Goal: Transaction & Acquisition: Purchase product/service

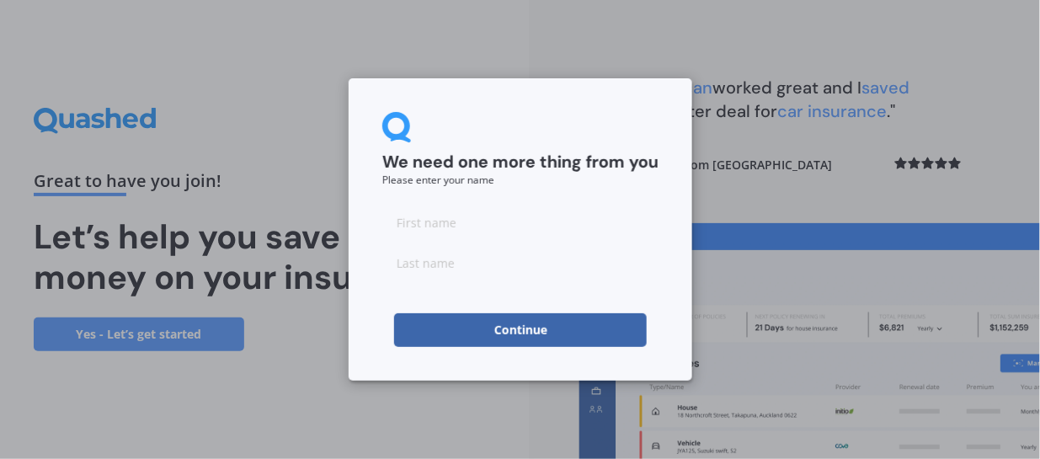
click at [432, 227] on input at bounding box center [520, 223] width 276 height 34
type input "Amber"
type input "[PERSON_NAME]"
click at [505, 335] on button "Continue" at bounding box center [520, 330] width 253 height 34
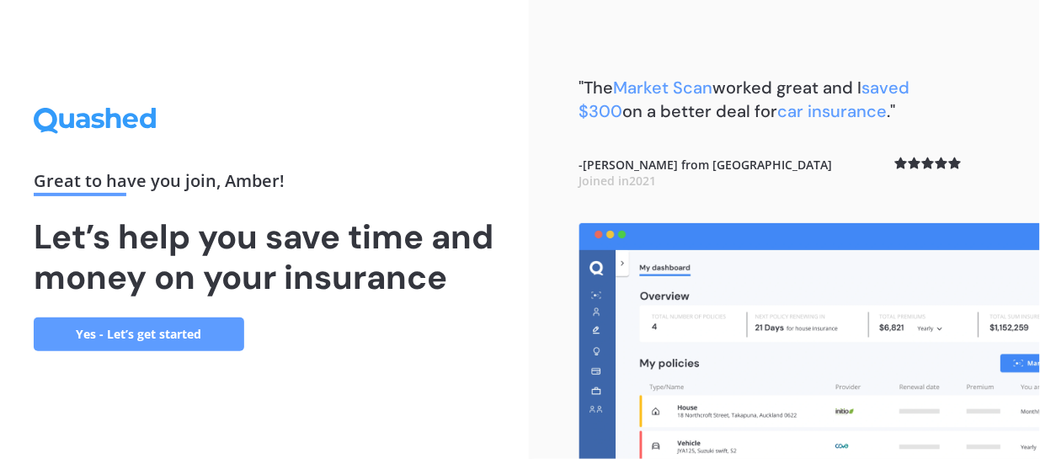
click at [158, 346] on link "Yes - Let’s get started" at bounding box center [139, 335] width 211 height 34
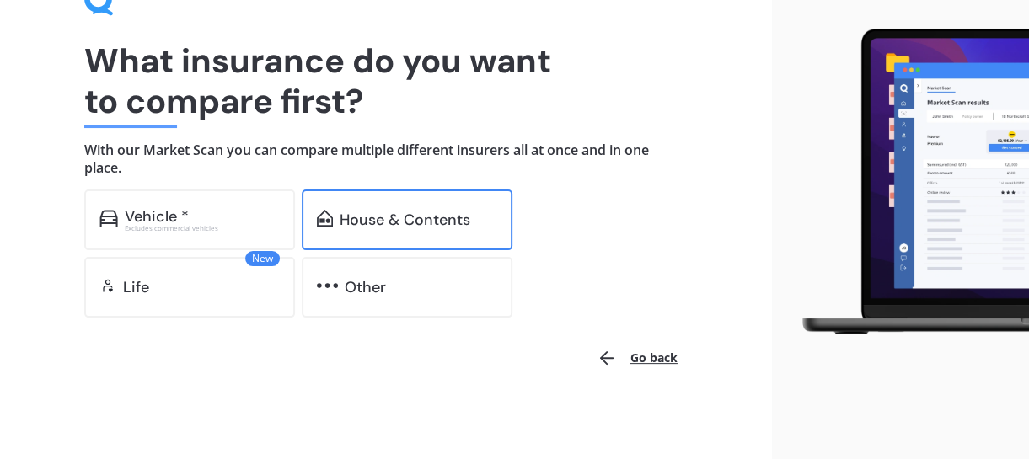
scroll to position [102, 0]
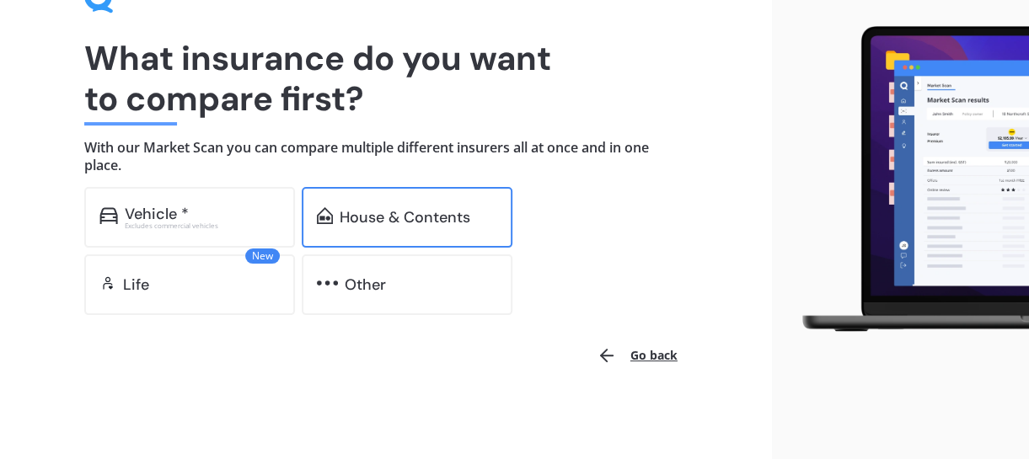
click at [382, 219] on div "House & Contents" at bounding box center [404, 217] width 131 height 17
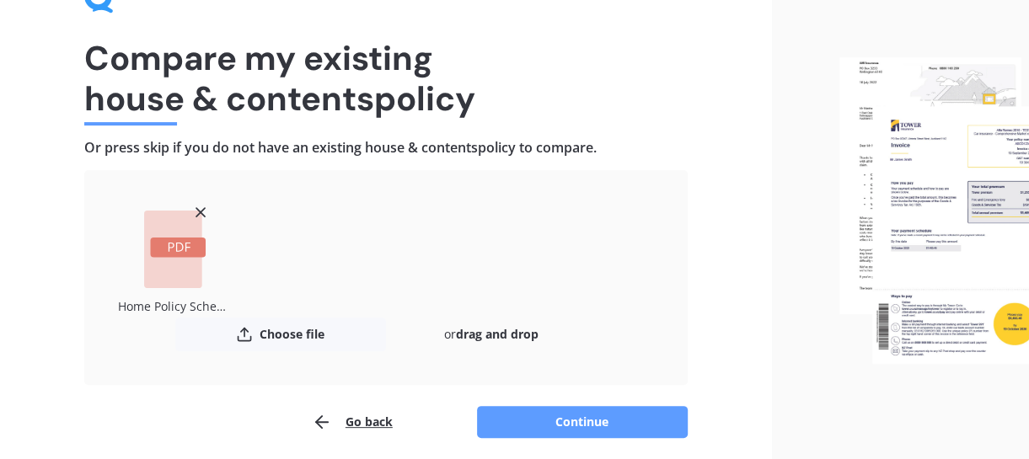
click at [201, 207] on icon at bounding box center [200, 212] width 17 height 17
click at [554, 420] on button "Continue" at bounding box center [582, 422] width 211 height 32
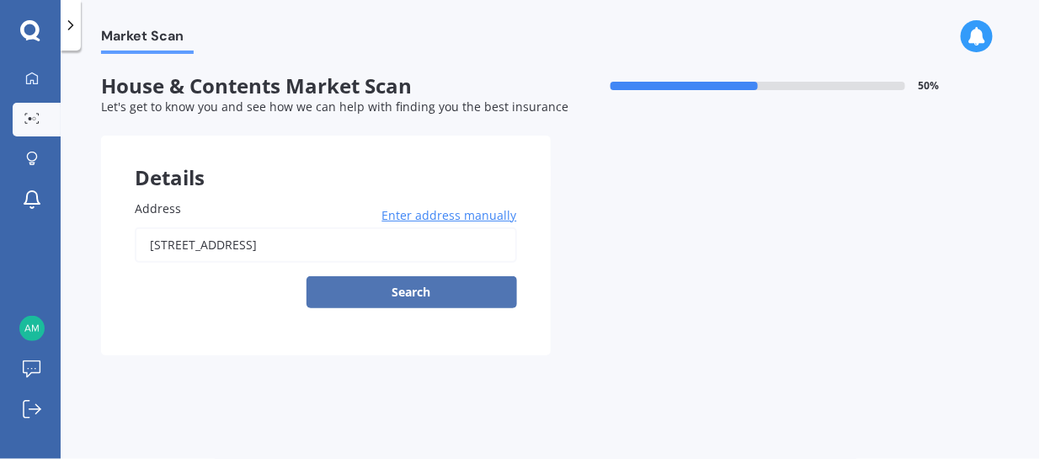
click at [384, 289] on button "Search" at bounding box center [412, 292] width 211 height 32
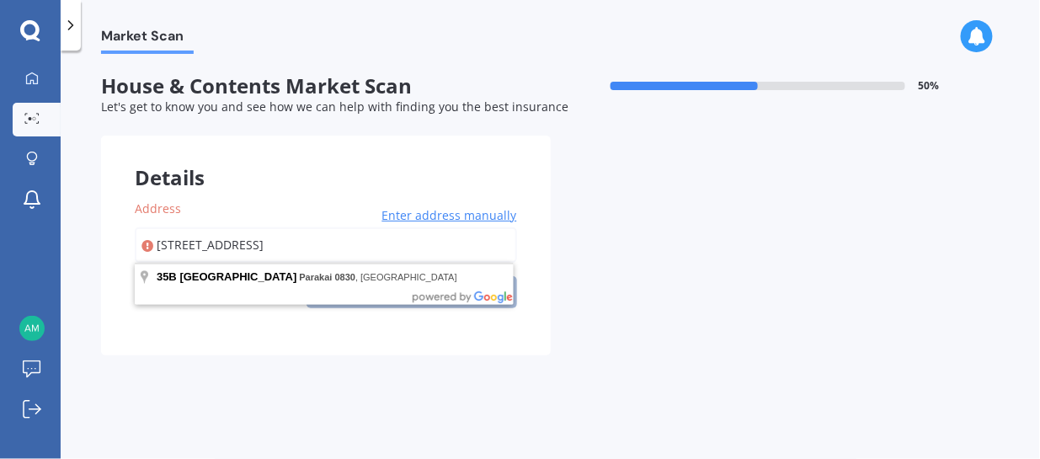
drag, startPoint x: 177, startPoint y: 242, endPoint x: 149, endPoint y: 238, distance: 28.0
click at [149, 238] on div "[STREET_ADDRESS] Enter address manually Search" at bounding box center [326, 267] width 382 height 81
click at [375, 255] on input "[STREET_ADDRESS]" at bounding box center [326, 244] width 382 height 35
click at [369, 241] on input "[STREET_ADDRESS]" at bounding box center [326, 244] width 382 height 35
click at [173, 246] on input "[STREET_ADDRESS]" at bounding box center [326, 244] width 382 height 35
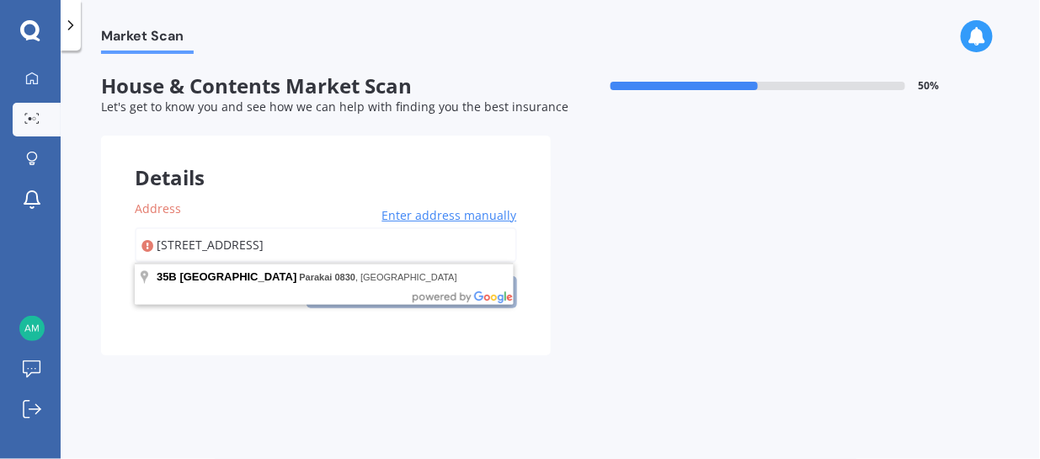
click at [173, 243] on input "[STREET_ADDRESS]" at bounding box center [326, 244] width 382 height 35
click at [184, 242] on input "[STREET_ADDRESS]" at bounding box center [326, 244] width 382 height 35
click at [291, 247] on input "[STREET_ADDRESS]" at bounding box center [326, 244] width 382 height 35
click at [292, 246] on input "[STREET_ADDRESS]" at bounding box center [326, 244] width 382 height 35
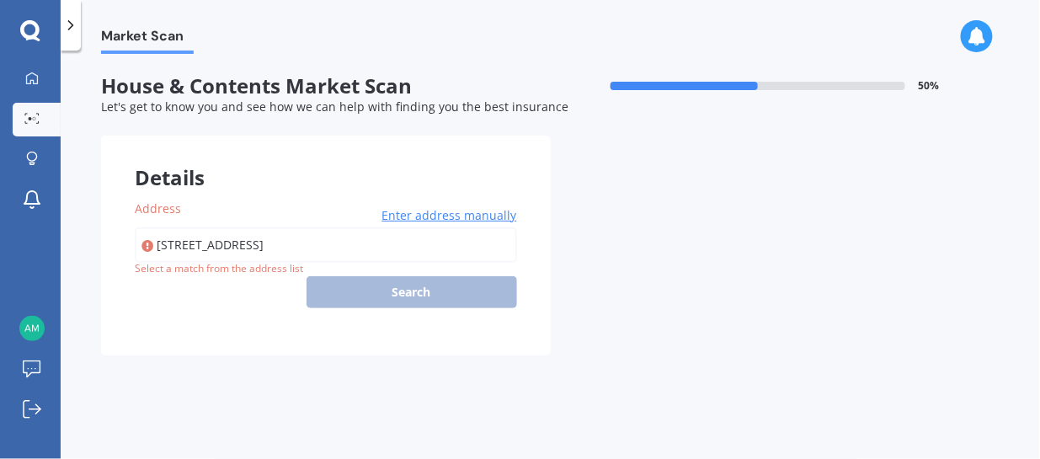
click at [330, 186] on div "Address [STREET_ADDRESS] Enter address manually Search Select a match from the …" at bounding box center [326, 261] width 450 height 190
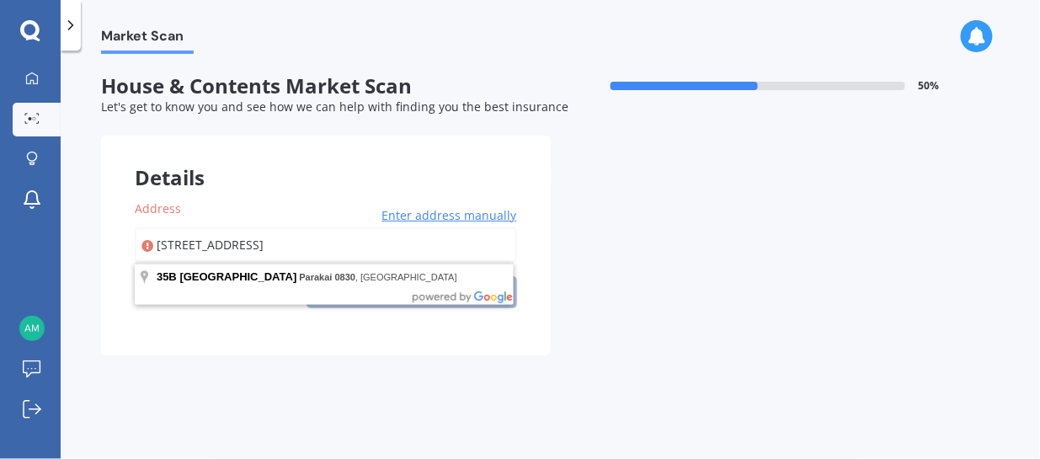
click at [277, 239] on input "[STREET_ADDRESS]" at bounding box center [326, 244] width 382 height 35
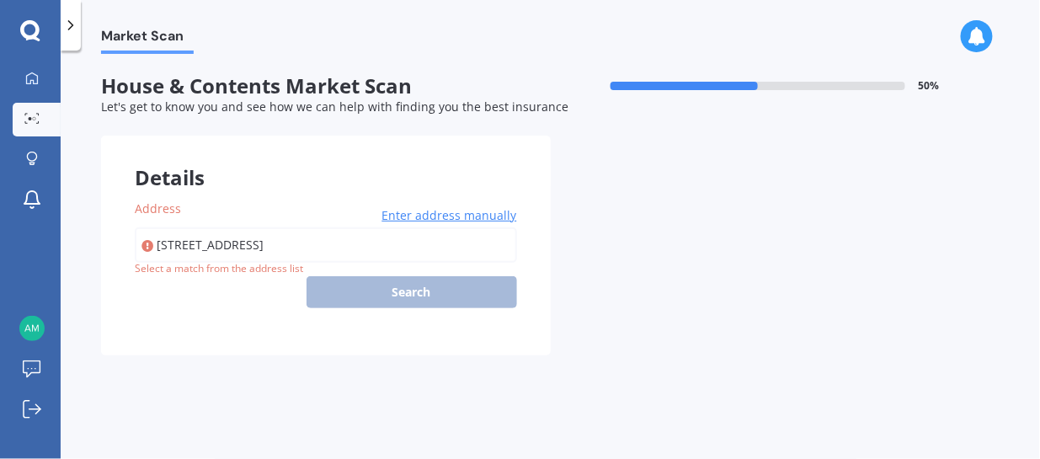
type input "[STREET_ADDRESS]"
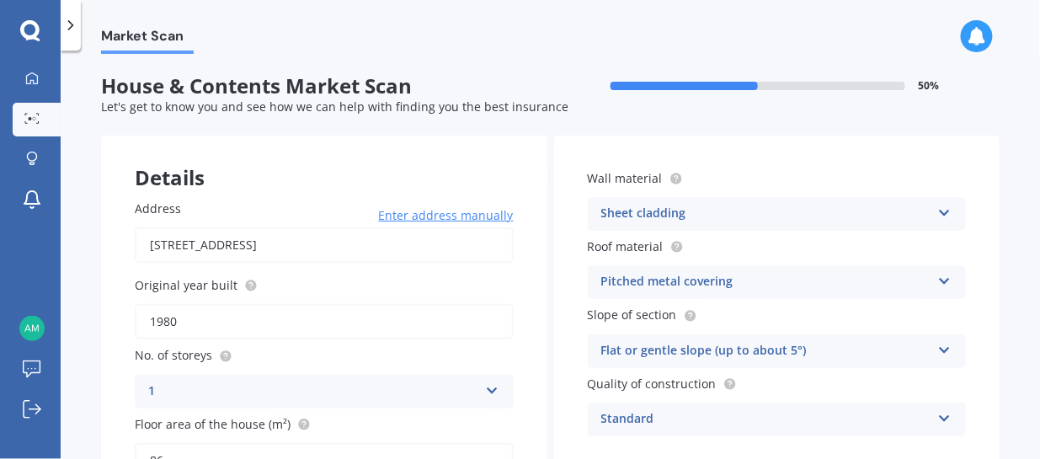
scroll to position [84, 0]
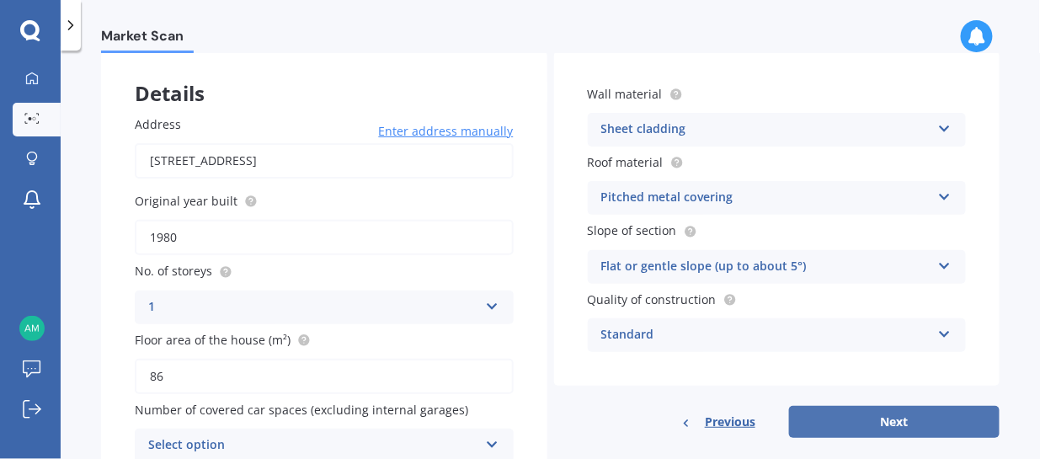
click at [869, 424] on button "Next" at bounding box center [894, 422] width 211 height 32
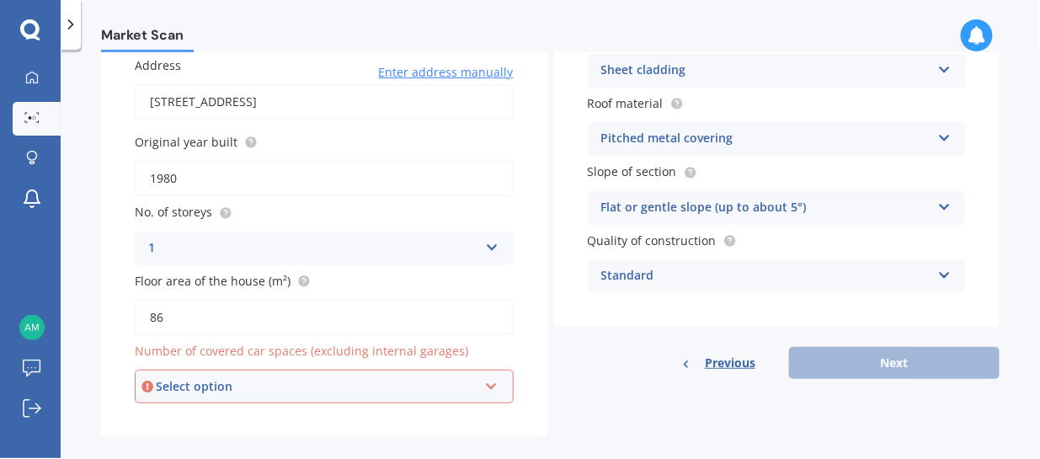
scroll to position [163, 0]
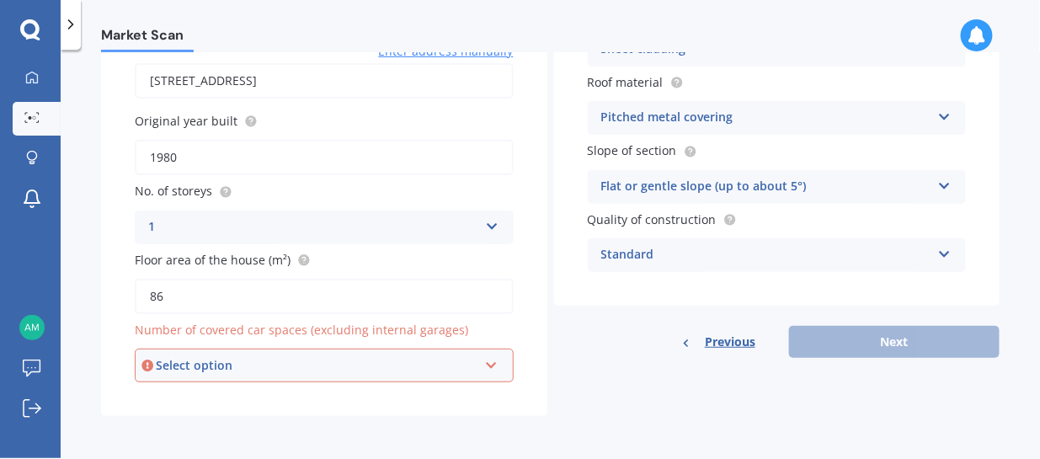
click at [237, 366] on div "Select option" at bounding box center [317, 365] width 322 height 19
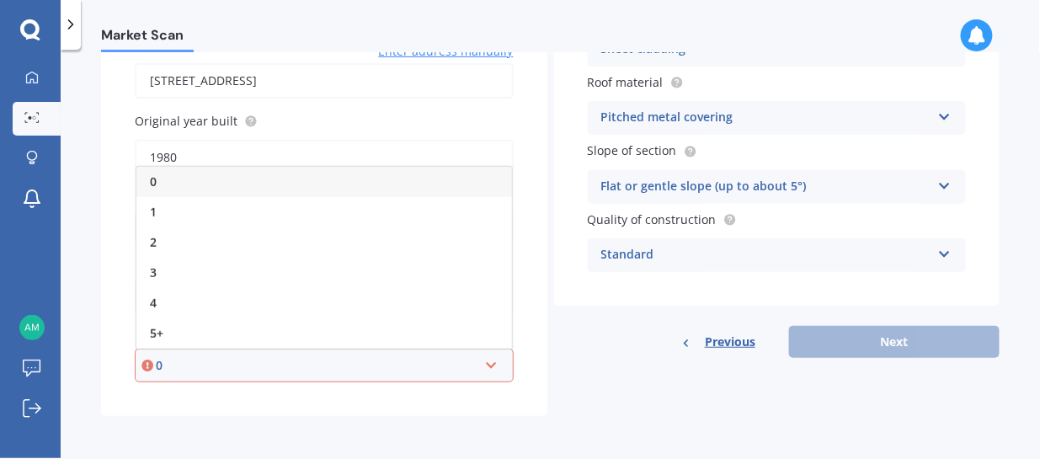
click at [168, 182] on div "0" at bounding box center [324, 182] width 376 height 30
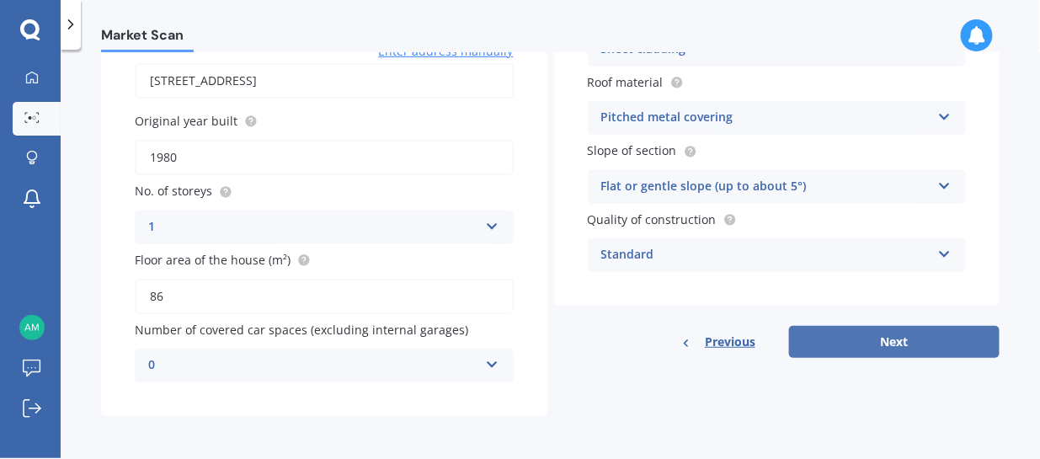
click at [827, 337] on button "Next" at bounding box center [894, 342] width 211 height 32
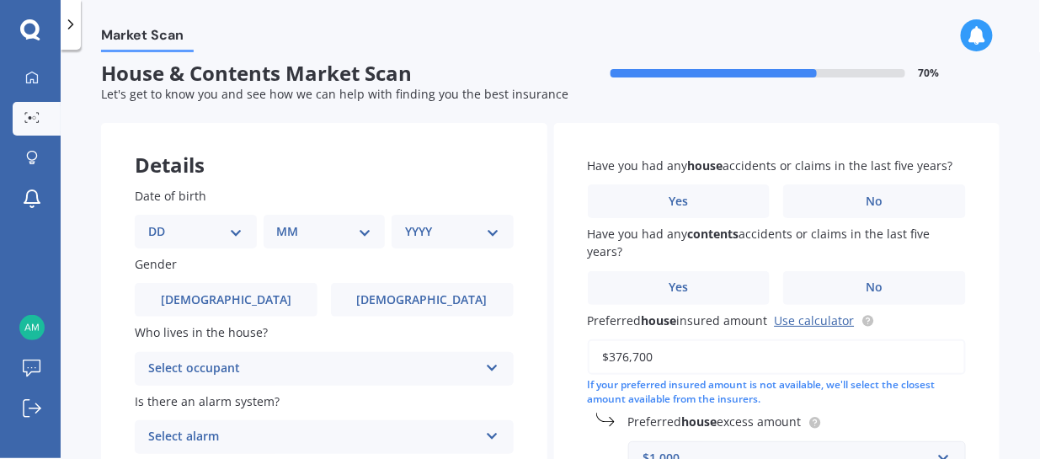
scroll to position [0, 0]
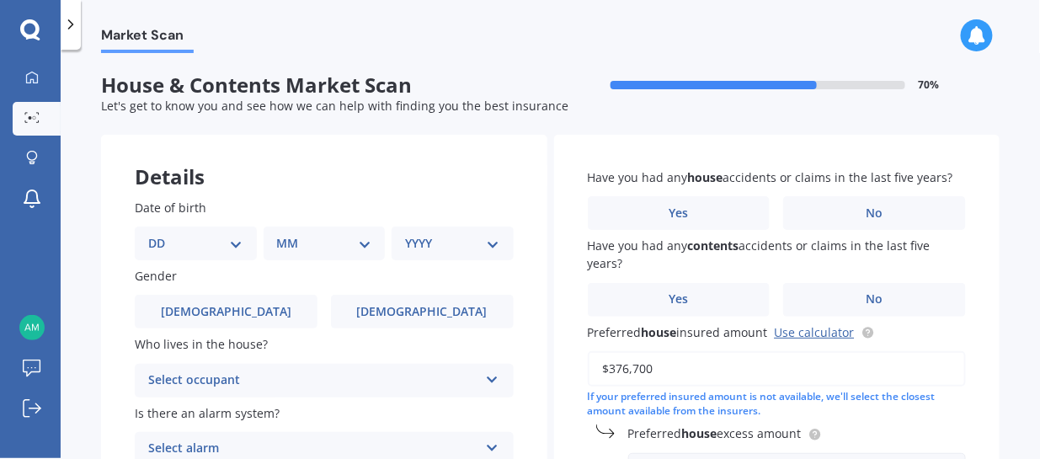
click at [195, 239] on select "DD 01 02 03 04 05 06 07 08 09 10 11 12 13 14 15 16 17 18 19 20 21 22 23 24 25 2…" at bounding box center [195, 243] width 95 height 19
select select "16"
click at [161, 234] on select "DD 01 02 03 04 05 06 07 08 09 10 11 12 13 14 15 16 17 18 19 20 21 22 23 24 25 2…" at bounding box center [195, 243] width 95 height 19
click at [312, 234] on select "MM 01 02 03 04 05 06 07 08 09 10 11 12" at bounding box center [328, 243] width 88 height 19
click at [284, 234] on select "MM 01 02 03 04 05 06 07 08 09 10 11 12" at bounding box center [328, 243] width 88 height 19
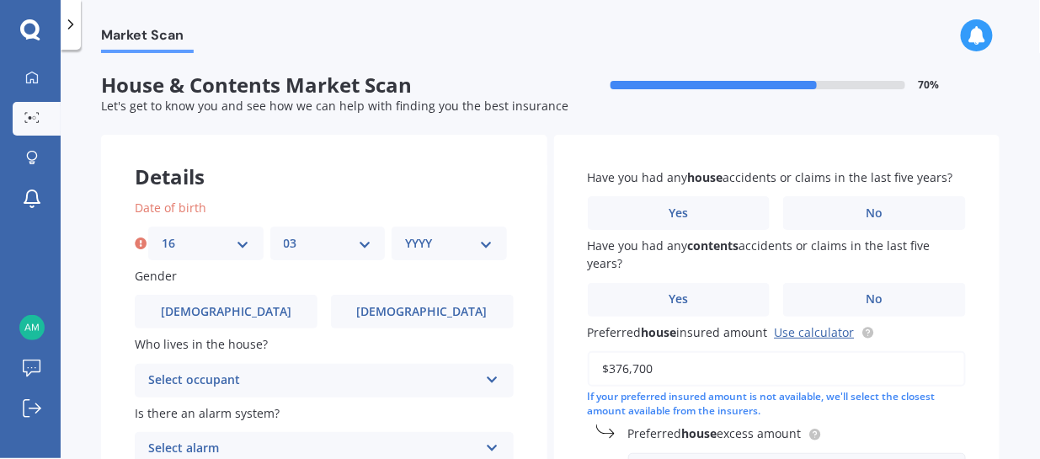
click at [314, 239] on select "MM 01 02 03 04 05 06 07 08 09 10 11 12" at bounding box center [328, 243] width 88 height 19
select select "02"
click at [284, 234] on select "MM 01 02 03 04 05 06 07 08 09 10 11 12" at bounding box center [328, 243] width 88 height 19
click at [439, 251] on select "YYYY 2009 2008 2007 2006 2005 2004 2003 2002 2001 2000 1999 1998 1997 1996 1995…" at bounding box center [449, 243] width 88 height 19
select select "1995"
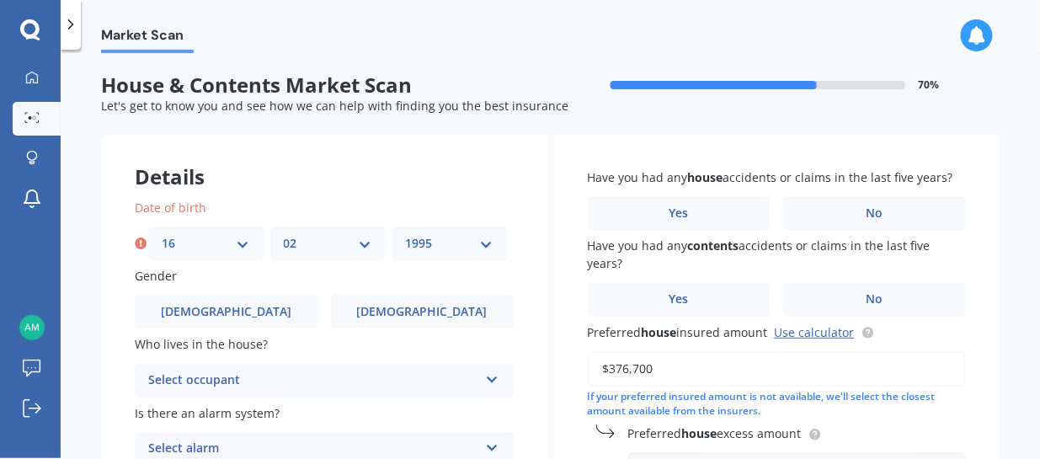
click at [405, 234] on select "YYYY 2009 2008 2007 2006 2005 2004 2003 2002 2001 2000 1999 1998 1997 1996 1995…" at bounding box center [449, 243] width 88 height 19
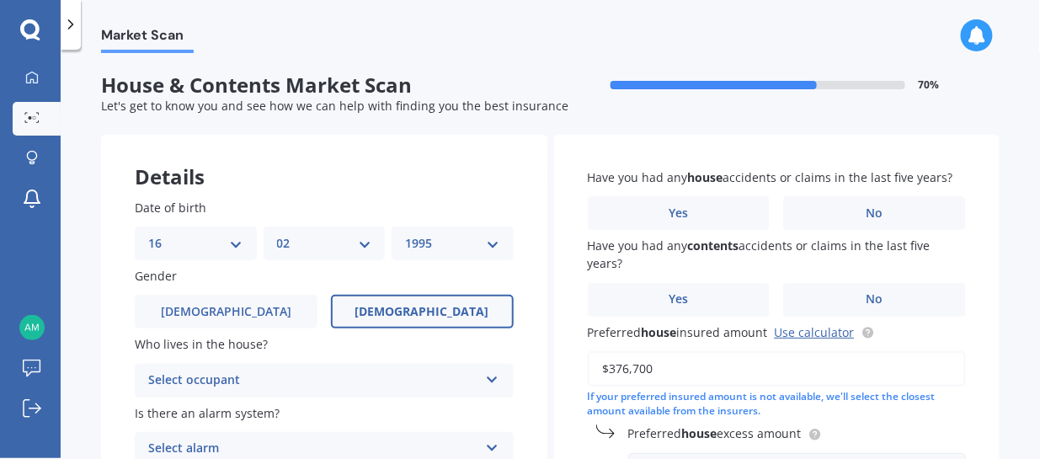
click at [393, 314] on label "[DEMOGRAPHIC_DATA]" at bounding box center [422, 312] width 183 height 34
click at [0, 0] on input "[DEMOGRAPHIC_DATA]" at bounding box center [0, 0] width 0 height 0
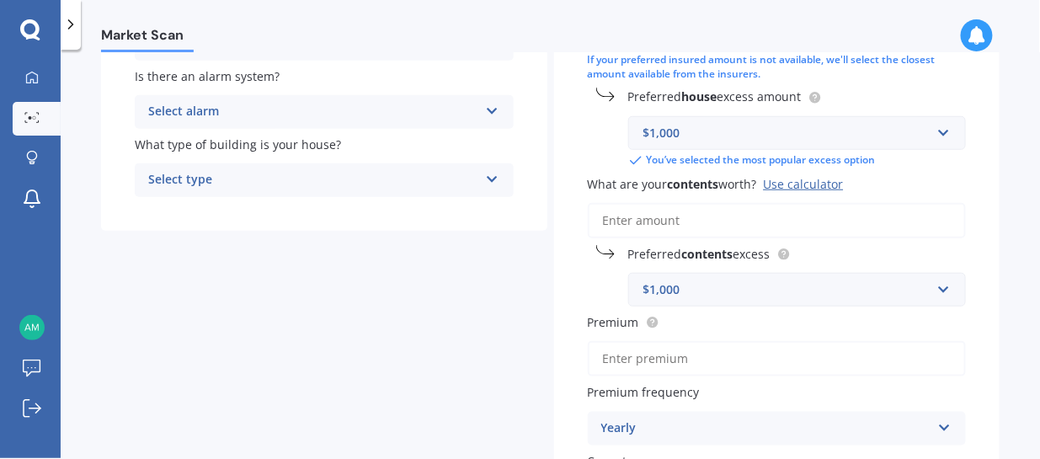
scroll to position [253, 0]
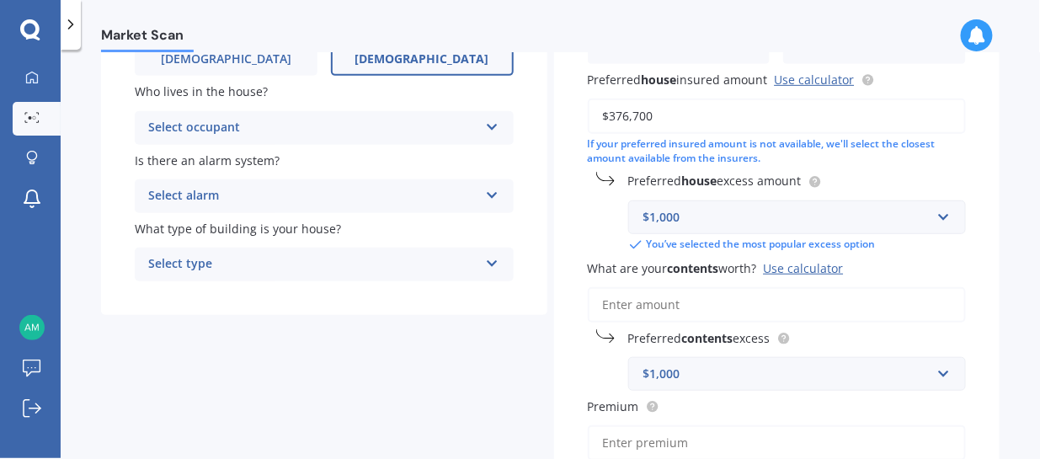
click at [217, 126] on div "Select occupant" at bounding box center [313, 128] width 330 height 20
click at [195, 164] on div "Owner" at bounding box center [324, 161] width 377 height 30
click at [205, 206] on div "Select alarm Yes, monitored Yes, not monitored No" at bounding box center [324, 196] width 379 height 34
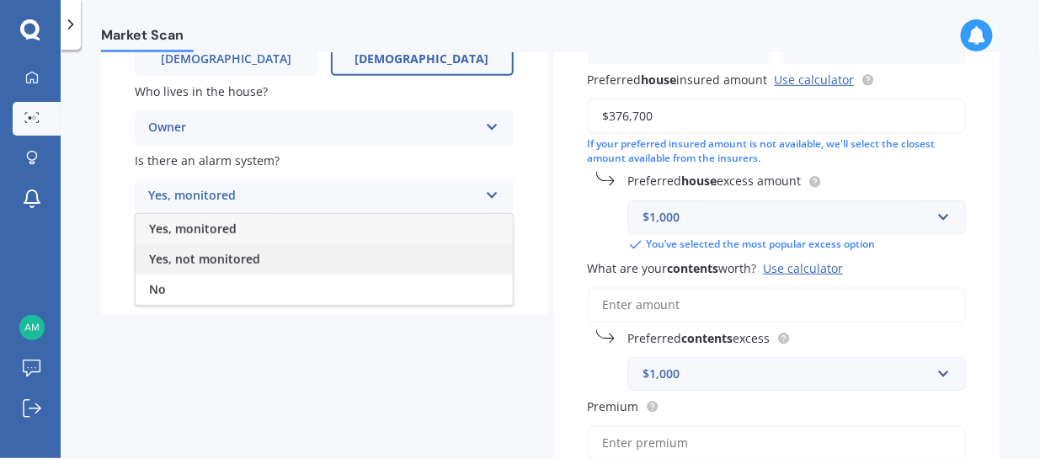
click at [194, 261] on span "Yes, not monitored" at bounding box center [204, 259] width 111 height 16
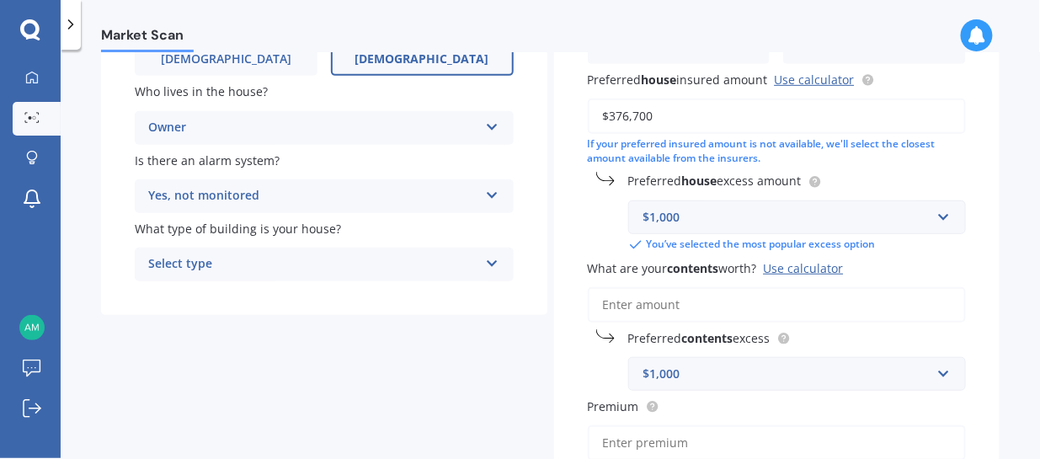
click at [217, 318] on div "Details Date of birth DD 01 02 03 04 05 06 07 08 09 10 11 12 13 14 15 16 17 18 …" at bounding box center [550, 283] width 899 height 802
click at [216, 156] on span "Is there an alarm system?" at bounding box center [207, 160] width 145 height 16
click at [233, 254] on div "Select type" at bounding box center [313, 264] width 330 height 20
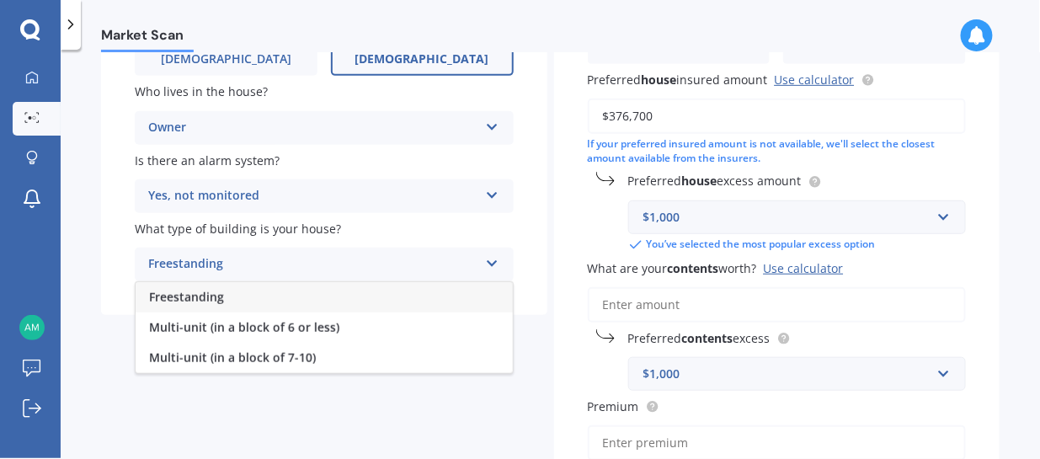
click at [241, 286] on div "Freestanding" at bounding box center [324, 297] width 377 height 30
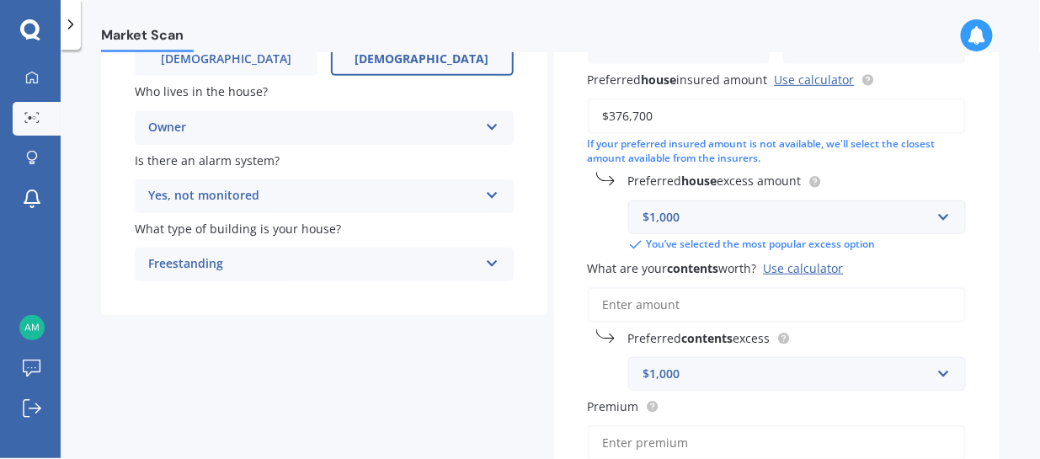
click at [432, 404] on div "Details Date of birth DD 01 02 03 04 05 06 07 08 09 10 11 12 13 14 15 16 17 18 …" at bounding box center [550, 283] width 899 height 802
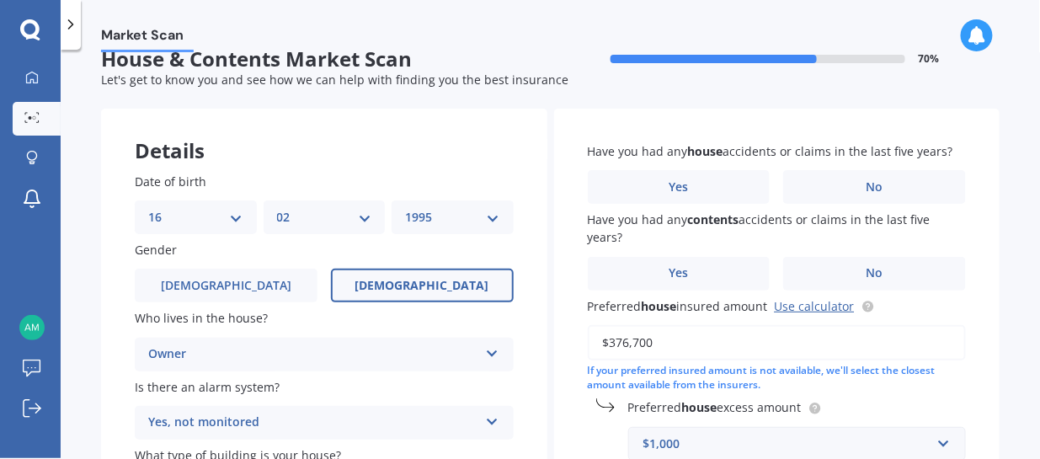
scroll to position [0, 0]
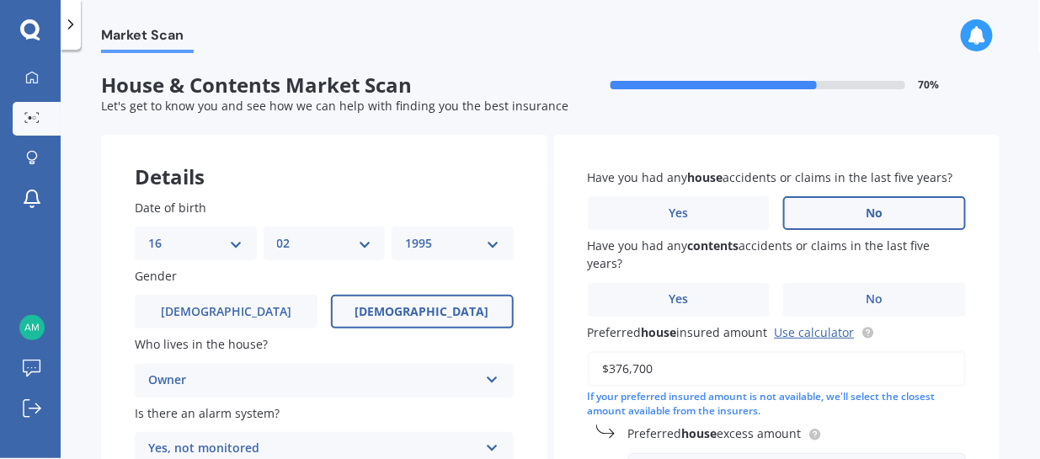
click at [867, 207] on span "No" at bounding box center [875, 213] width 17 height 14
click at [0, 0] on input "No" at bounding box center [0, 0] width 0 height 0
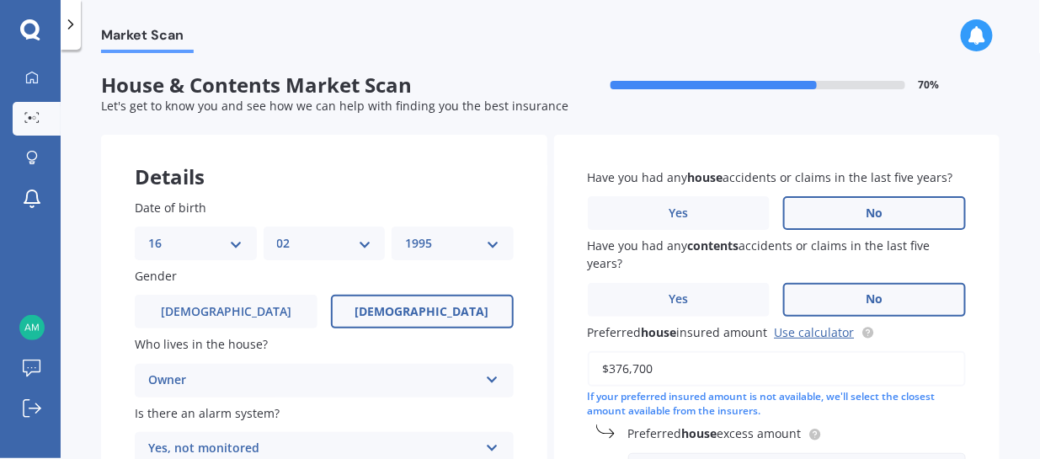
click at [845, 289] on label "No" at bounding box center [874, 300] width 183 height 34
click at [0, 0] on input "No" at bounding box center [0, 0] width 0 height 0
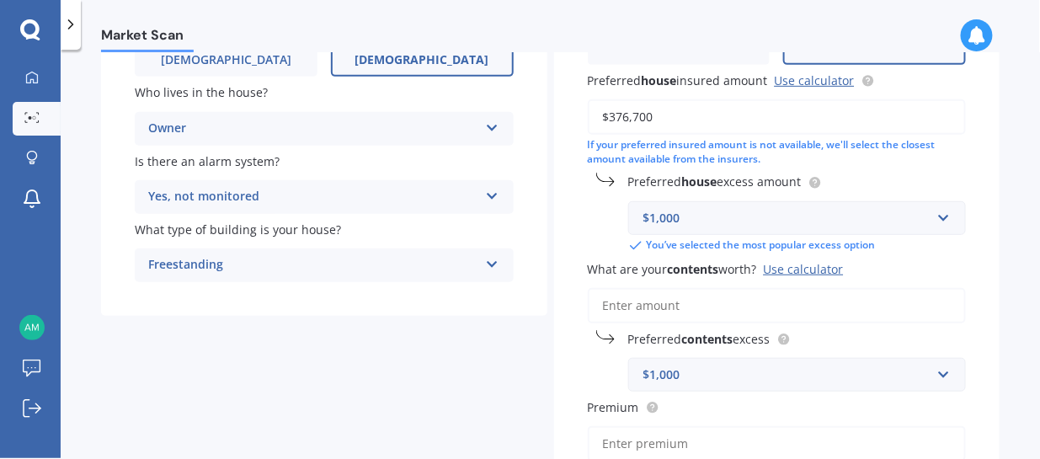
scroll to position [253, 0]
click at [836, 212] on div "$1,000" at bounding box center [788, 217] width 288 height 19
click at [888, 167] on div "Have you had any house accidents or claims in the last five years? Yes No Have …" at bounding box center [777, 257] width 446 height 750
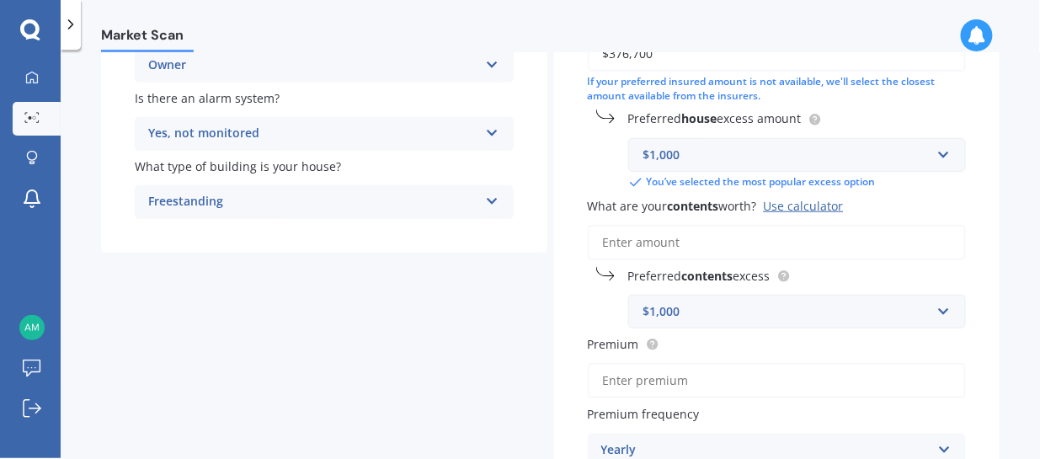
scroll to position [337, 0]
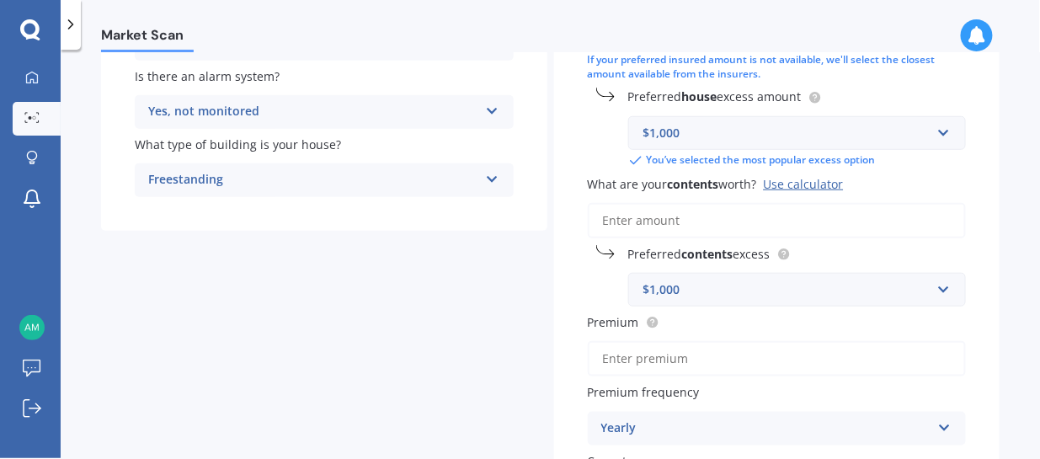
click at [728, 223] on input "What are your contents worth? Use calculator" at bounding box center [777, 220] width 379 height 35
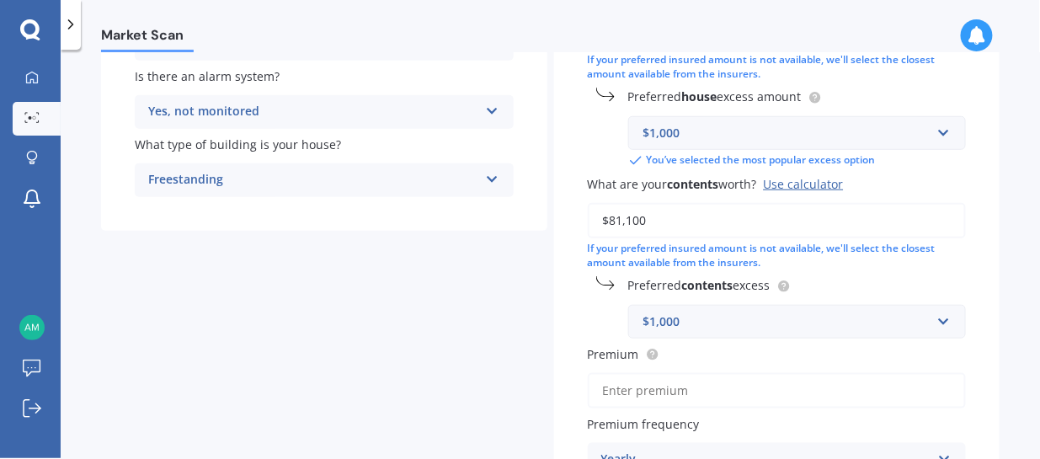
type input "$81,100"
drag, startPoint x: 799, startPoint y: 183, endPoint x: 897, endPoint y: 185, distance: 97.8
click at [906, 186] on label "What are your contents worth? Use calculator" at bounding box center [774, 184] width 372 height 18
click at [906, 203] on input "$81,100" at bounding box center [777, 220] width 379 height 35
click at [795, 181] on div "Use calculator" at bounding box center [804, 184] width 80 height 16
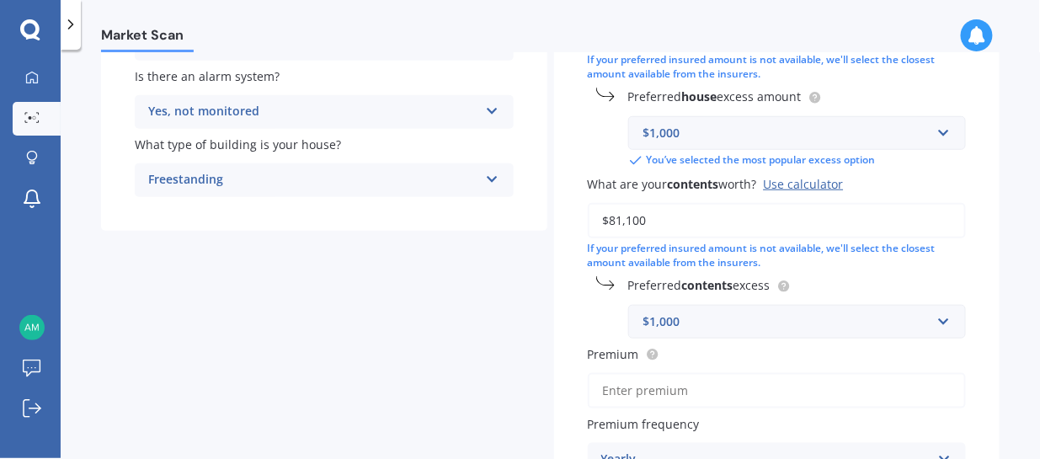
click at [795, 203] on input "$81,100" at bounding box center [777, 220] width 379 height 35
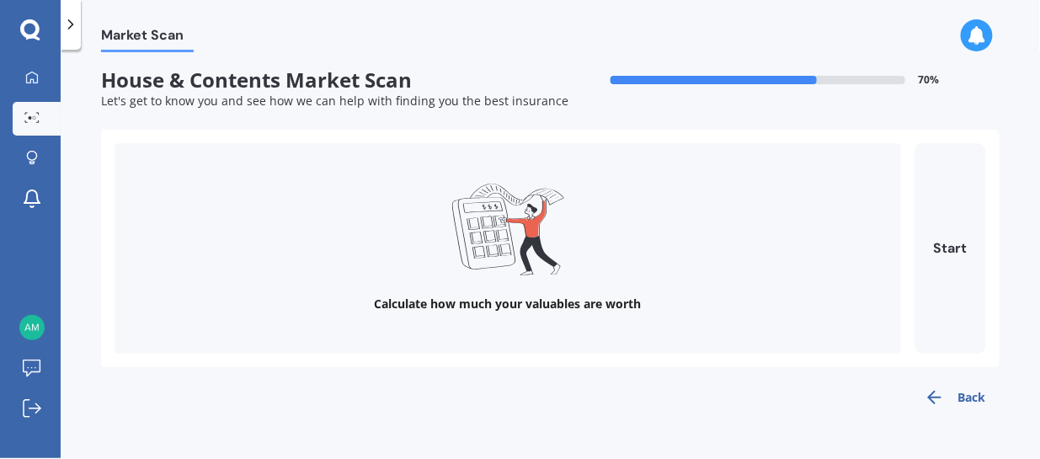
scroll to position [4, 0]
click at [951, 264] on button "Start" at bounding box center [951, 249] width 72 height 211
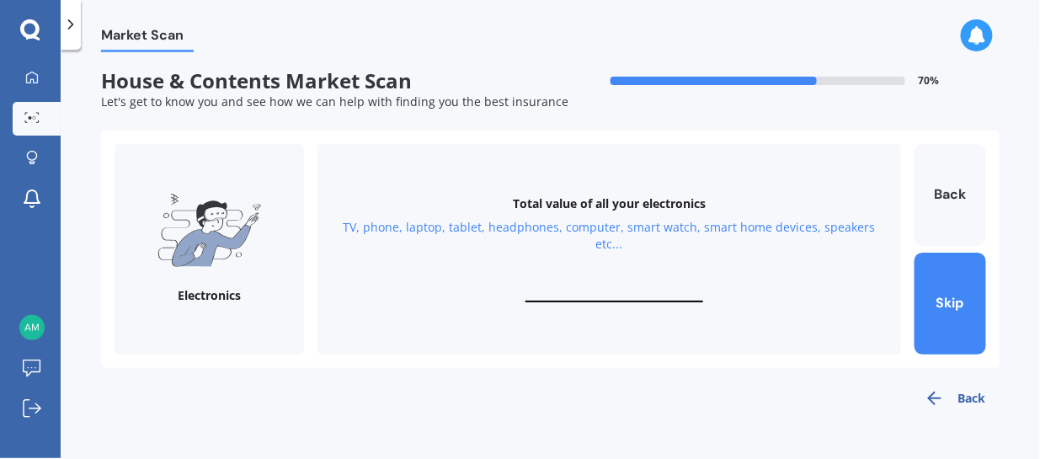
click at [562, 283] on div "Total value of all your electronics TV, phone, laptop, tablet, headphones, comp…" at bounding box center [610, 249] width 584 height 211
click at [613, 281] on div "Total value of all your electronics TV, phone, laptop, tablet, headphones, comp…" at bounding box center [610, 249] width 584 height 211
click at [604, 292] on input "text" at bounding box center [615, 294] width 178 height 16
click at [595, 368] on div "Back" at bounding box center [550, 391] width 899 height 47
click at [608, 285] on div "Total value of all your electronics TV, phone, laptop, tablet, headphones, comp…" at bounding box center [610, 249] width 584 height 211
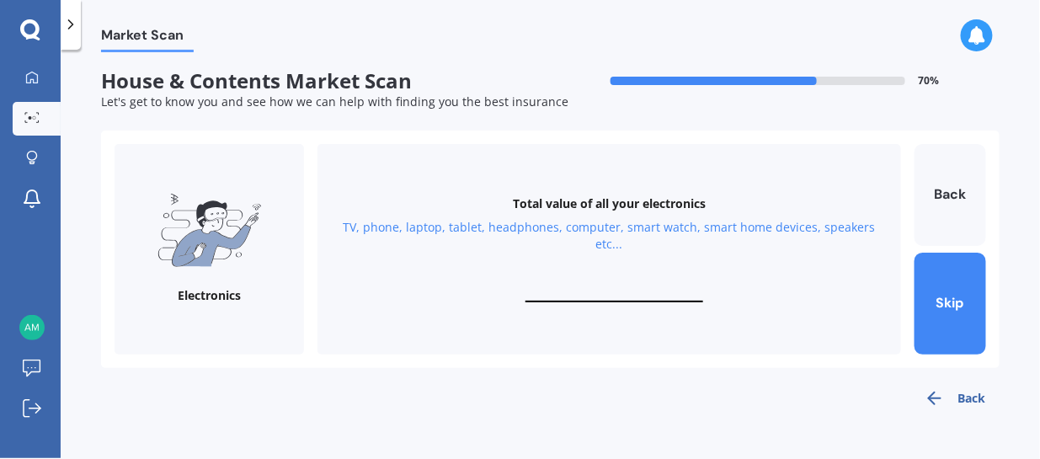
click at [608, 285] on div "Total value of all your electronics TV, phone, laptop, tablet, headphones, comp…" at bounding box center [610, 249] width 584 height 211
drag, startPoint x: 604, startPoint y: 281, endPoint x: 655, endPoint y: 315, distance: 61.9
click at [655, 315] on div "Total value of all your electronics TV, phone, laptop, tablet, headphones, comp…" at bounding box center [610, 249] width 584 height 211
click at [543, 292] on input "text" at bounding box center [615, 294] width 178 height 16
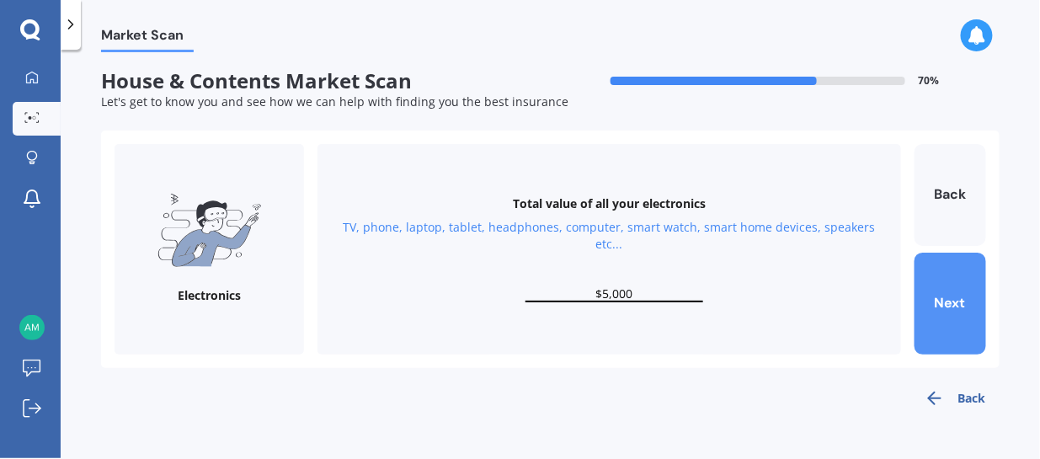
type input "$5,000"
click at [955, 309] on button "Next" at bounding box center [951, 304] width 72 height 102
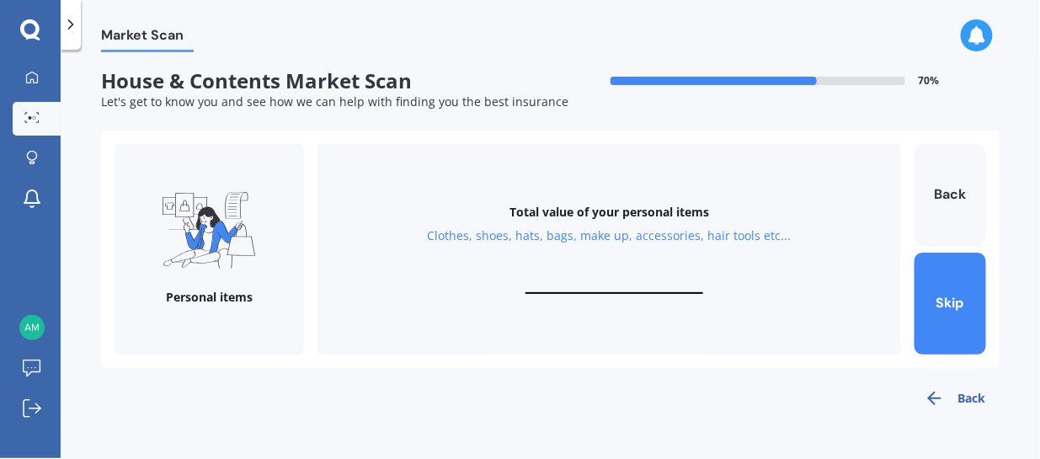
click at [593, 283] on input "text" at bounding box center [615, 286] width 178 height 16
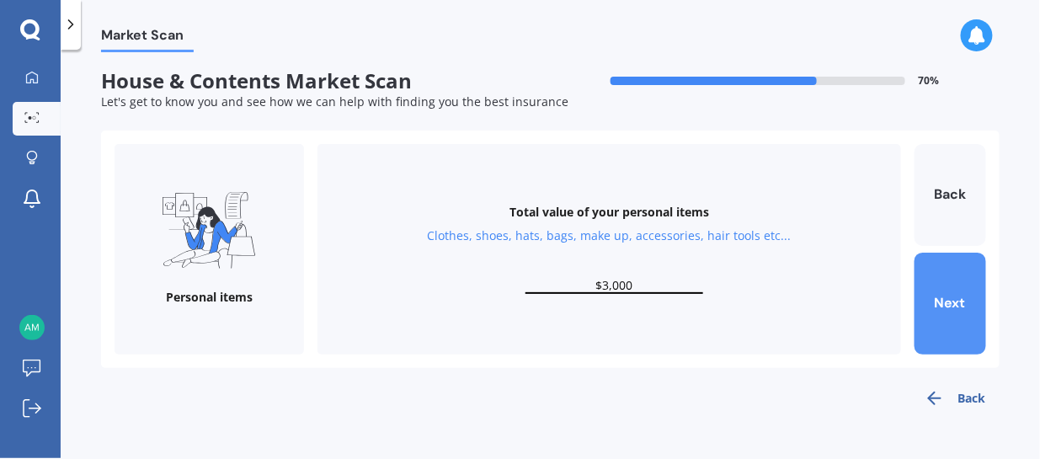
type input "$3,000"
click at [949, 296] on button "Next" at bounding box center [951, 304] width 72 height 102
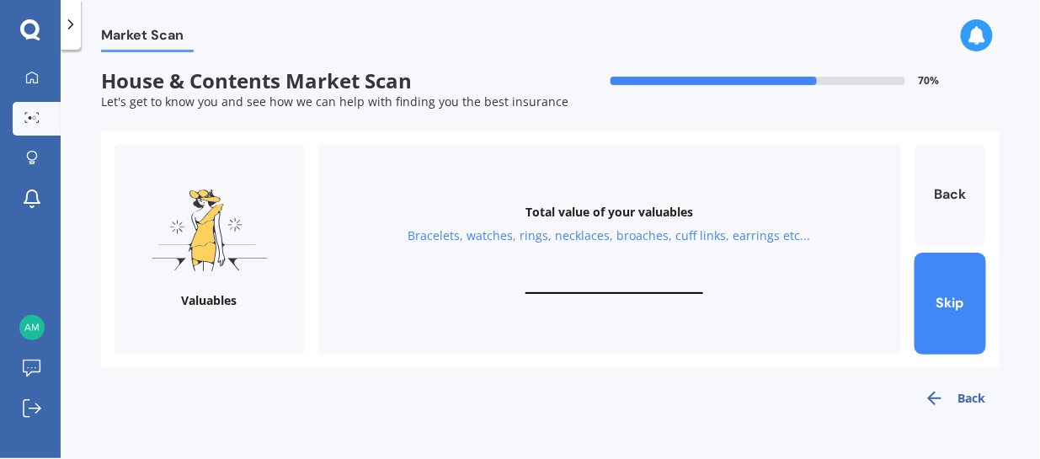
click at [616, 285] on input "text" at bounding box center [615, 286] width 178 height 16
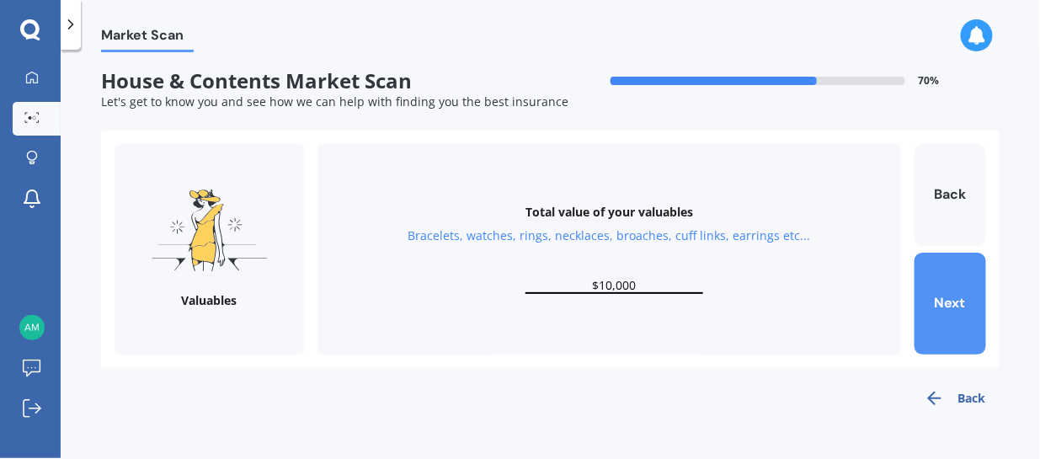
type input "$10,000"
click at [976, 302] on button "Next" at bounding box center [951, 304] width 72 height 102
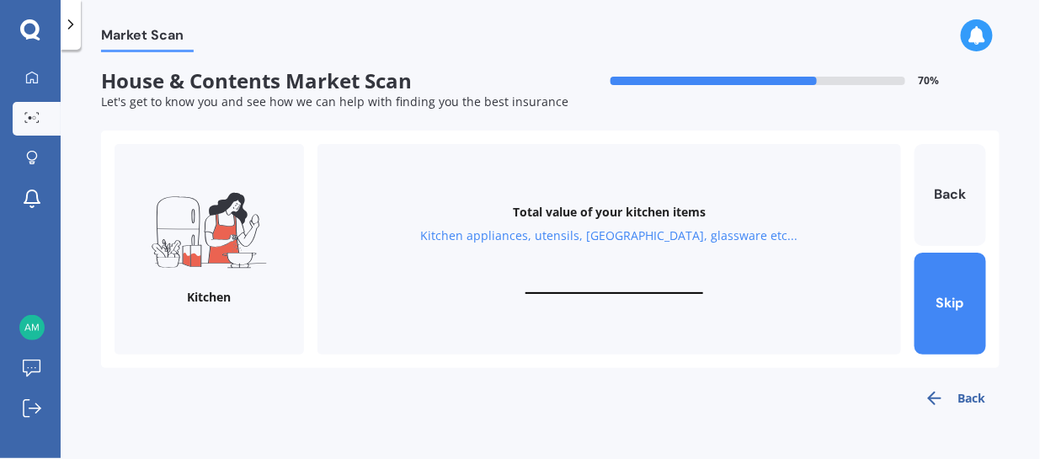
click at [625, 283] on input "text" at bounding box center [615, 286] width 178 height 16
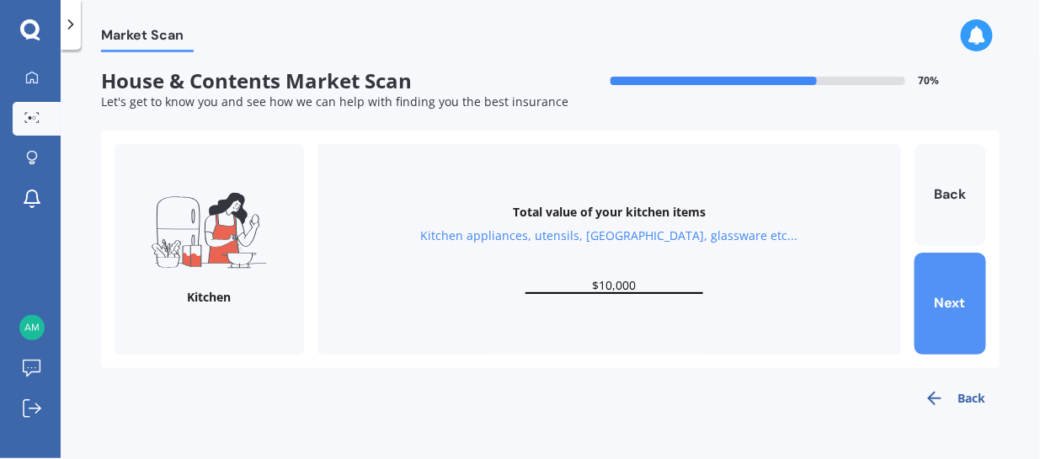
type input "$10,000"
click at [960, 298] on button "Next" at bounding box center [951, 304] width 72 height 102
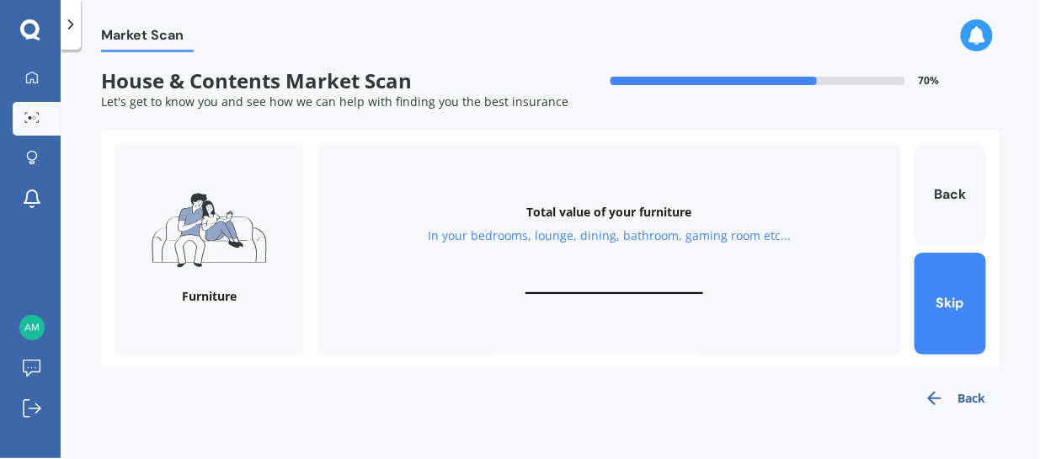
click at [617, 281] on input "text" at bounding box center [615, 286] width 178 height 16
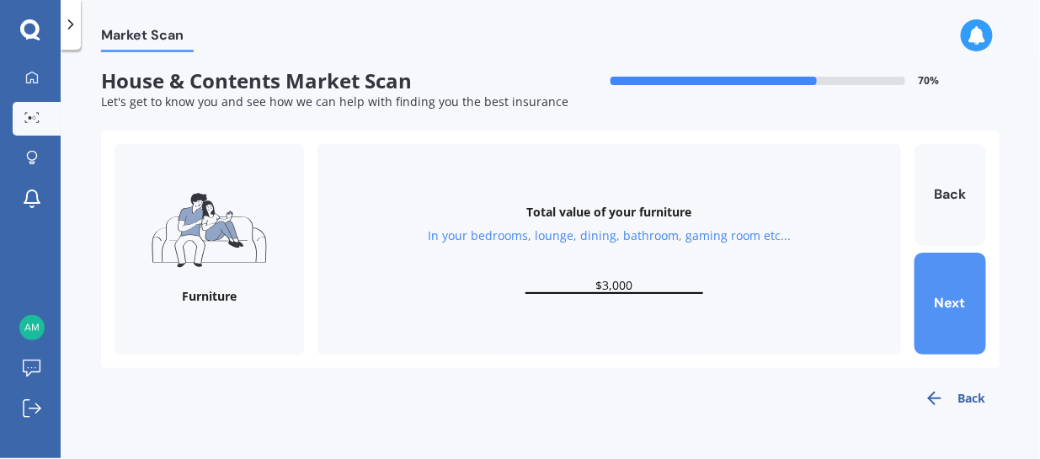
type input "$3,000"
click at [921, 292] on button "Next" at bounding box center [951, 304] width 72 height 102
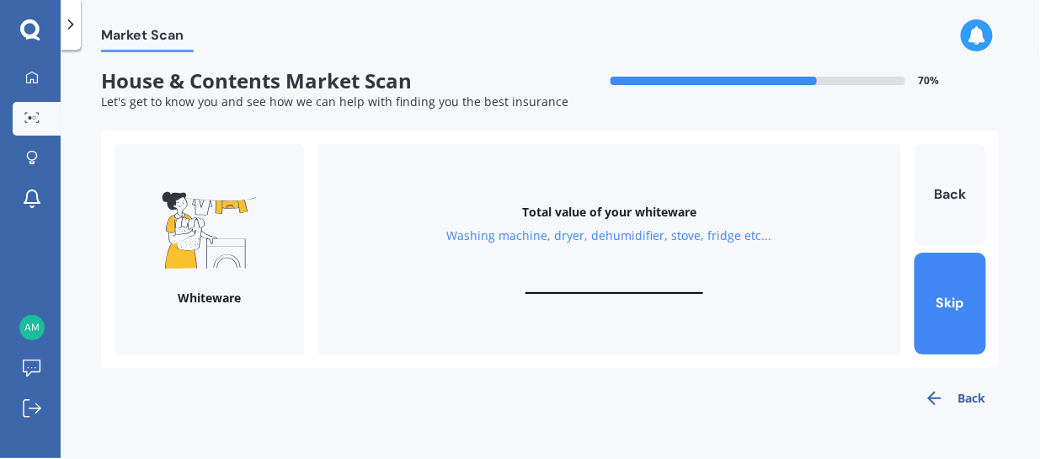
click at [616, 281] on input "text" at bounding box center [615, 286] width 178 height 16
click at [941, 183] on button "Back" at bounding box center [951, 195] width 72 height 102
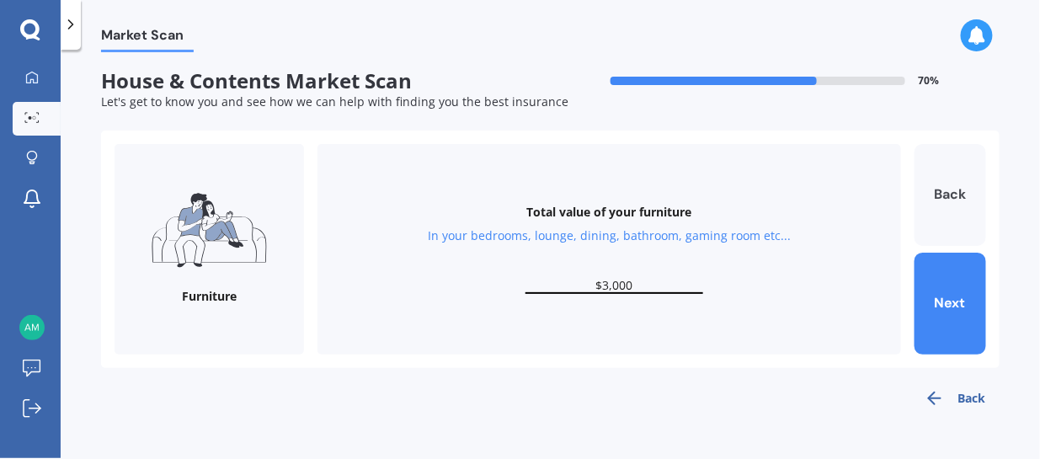
click at [941, 183] on button "Back" at bounding box center [951, 195] width 72 height 102
type input "$10,000"
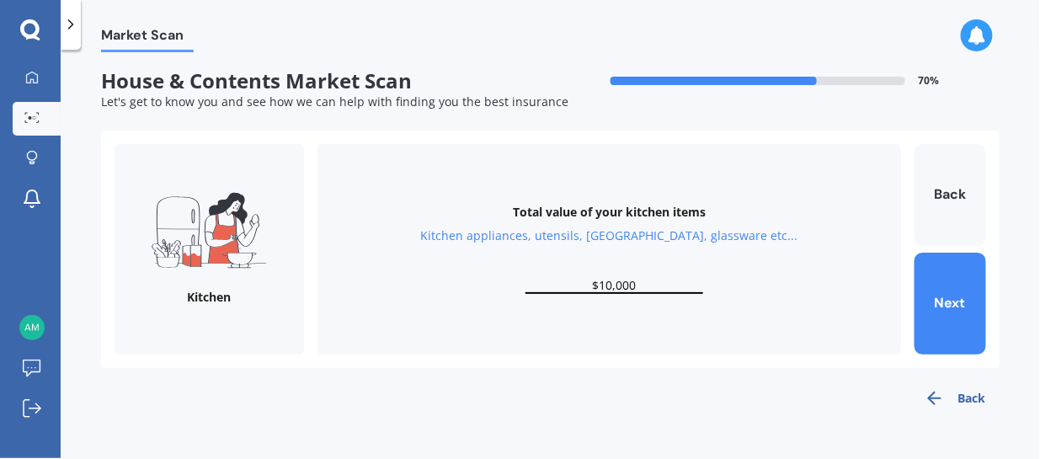
click at [657, 285] on input "$10,000" at bounding box center [615, 286] width 178 height 16
drag, startPoint x: 646, startPoint y: 287, endPoint x: 585, endPoint y: 281, distance: 61.8
click at [585, 281] on input "$10,000" at bounding box center [615, 286] width 178 height 16
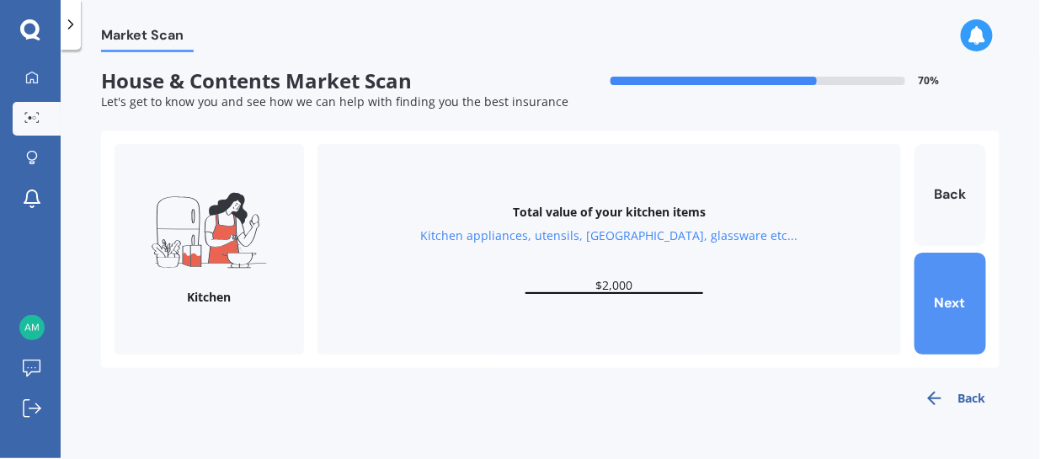
click at [922, 286] on button "Next" at bounding box center [951, 304] width 72 height 102
type input "$3,000"
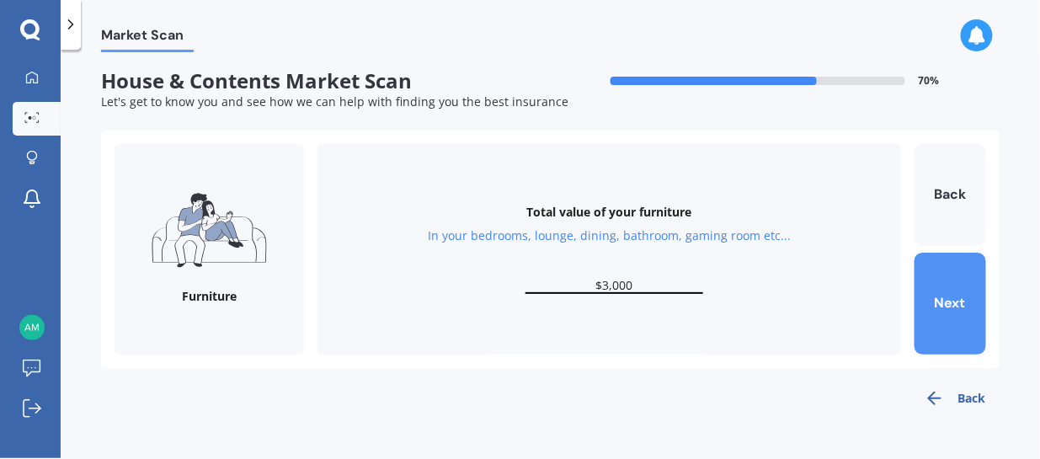
click at [938, 298] on button "Next" at bounding box center [951, 304] width 72 height 102
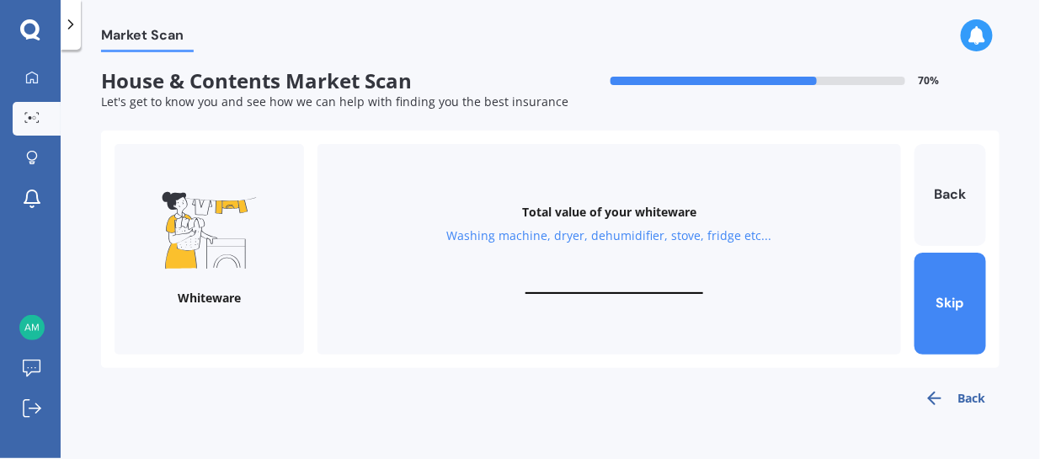
click at [599, 288] on input "text" at bounding box center [615, 286] width 178 height 16
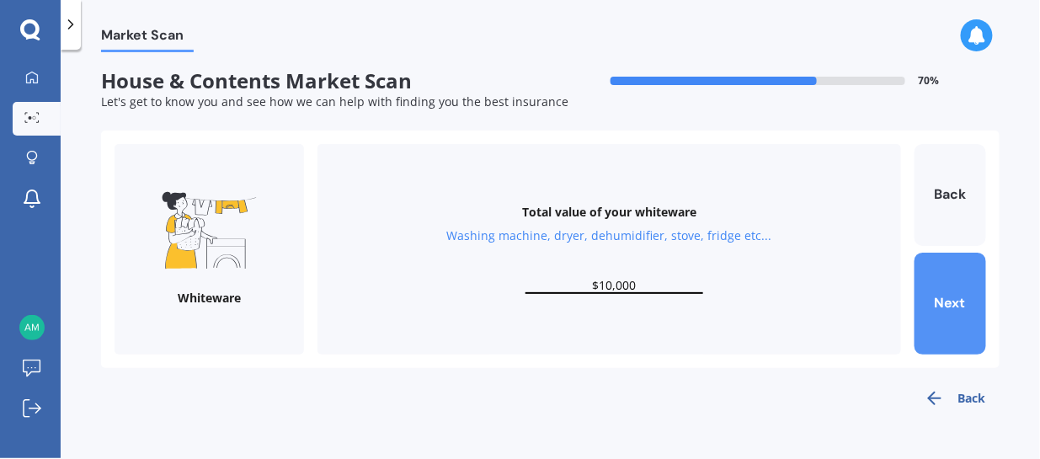
type input "$10,000"
click at [935, 303] on button "Next" at bounding box center [951, 304] width 72 height 102
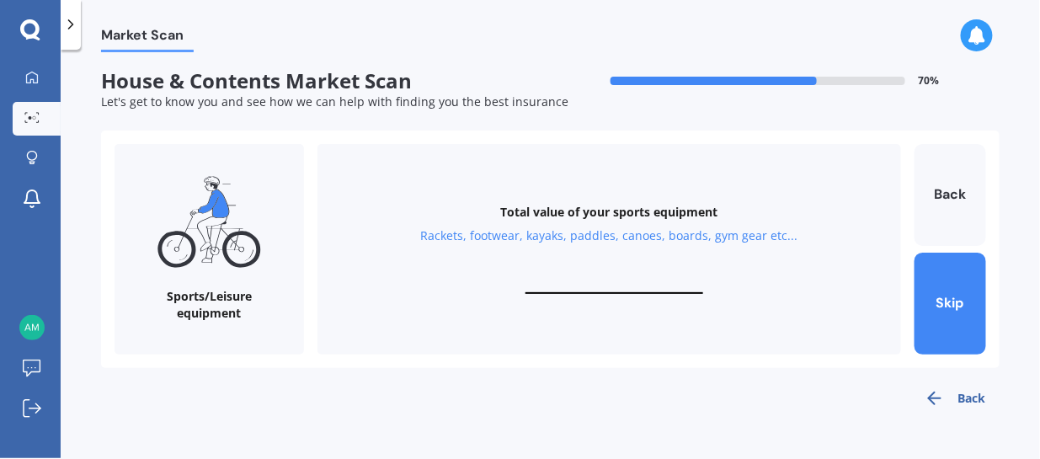
click at [640, 278] on input "text" at bounding box center [615, 286] width 178 height 16
drag, startPoint x: 640, startPoint y: 277, endPoint x: 691, endPoint y: 273, distance: 50.7
click at [652, 274] on div "Total value of your sports equipment Rackets, footwear, kayaks, paddles, canoes…" at bounding box center [610, 249] width 584 height 211
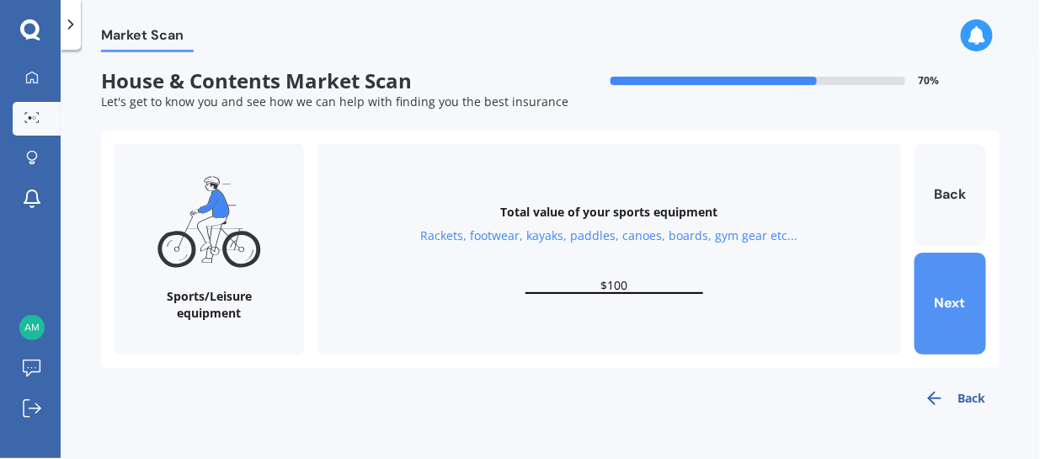
type input "$100"
click at [951, 307] on button "Next" at bounding box center [951, 304] width 72 height 102
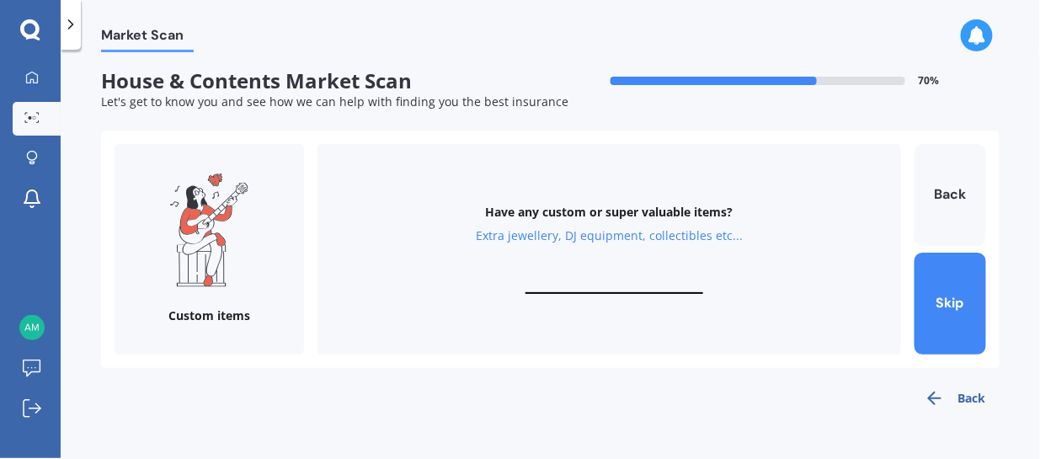
click at [644, 281] on input "text" at bounding box center [615, 286] width 178 height 16
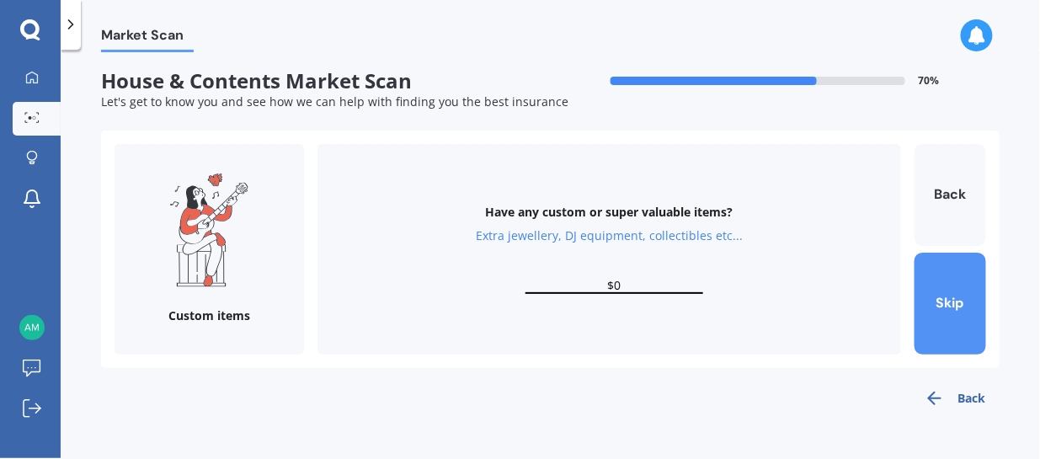
type input "$0"
click at [949, 309] on button "Skip" at bounding box center [951, 304] width 72 height 102
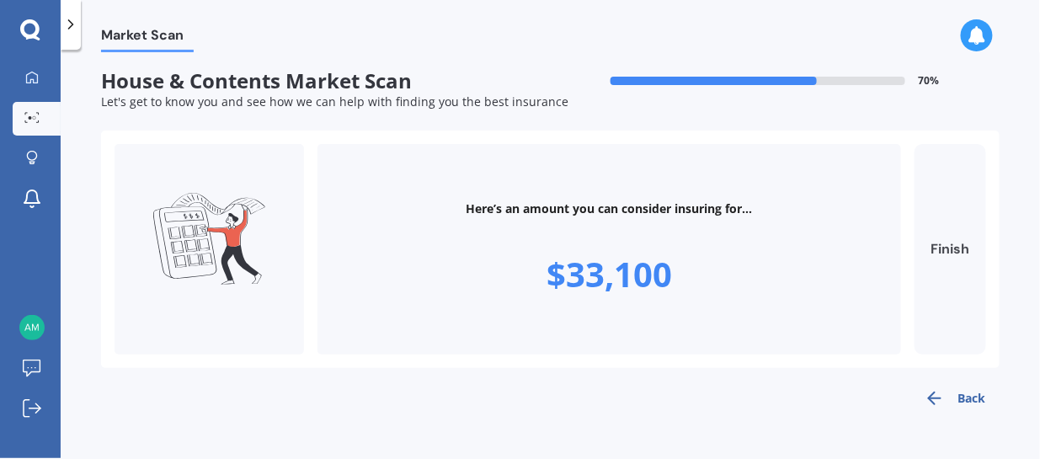
click at [941, 280] on button "Finish" at bounding box center [951, 249] width 72 height 211
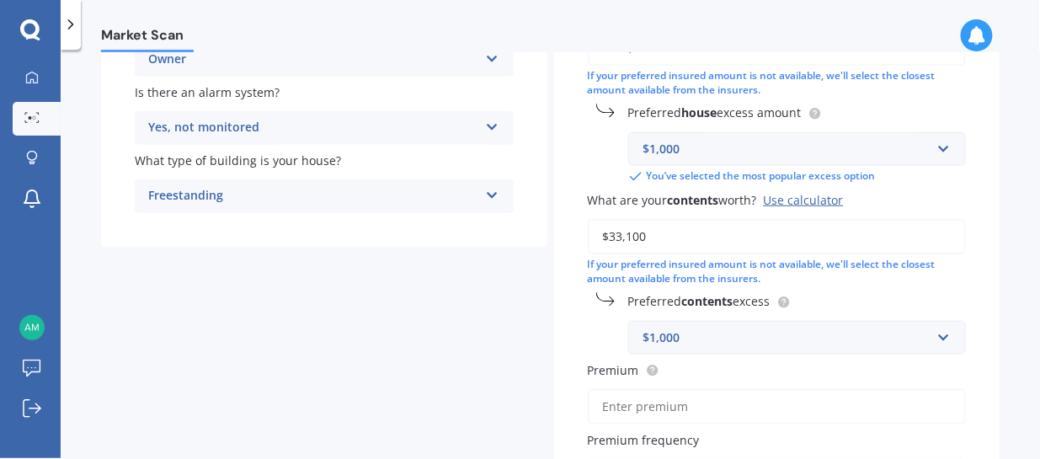
scroll to position [341, 0]
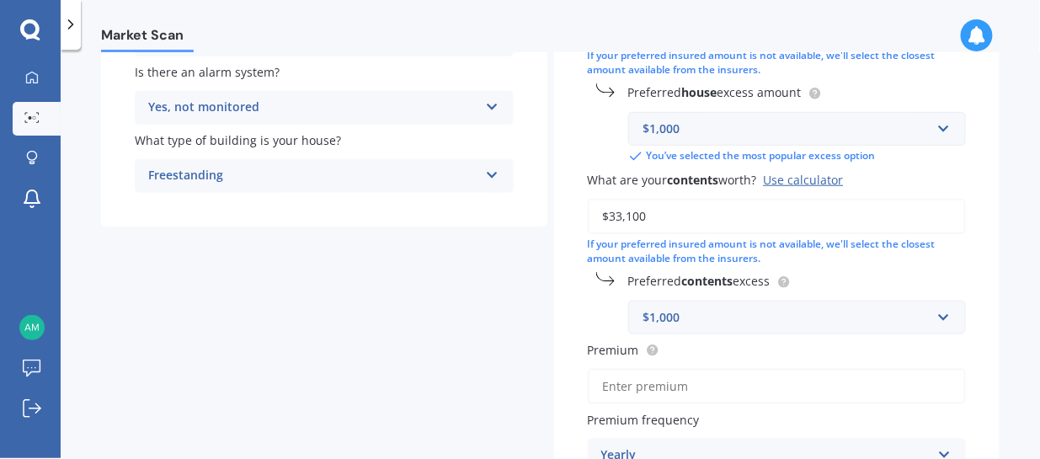
click at [692, 213] on input "$33,100" at bounding box center [777, 216] width 379 height 35
drag, startPoint x: 660, startPoint y: 218, endPoint x: 614, endPoint y: 212, distance: 45.9
click at [614, 212] on input "$33,100" at bounding box center [777, 216] width 379 height 35
click at [988, 257] on div "Have you had any house accidents or claims in the last five years? Yes No Have …" at bounding box center [777, 185] width 446 height 782
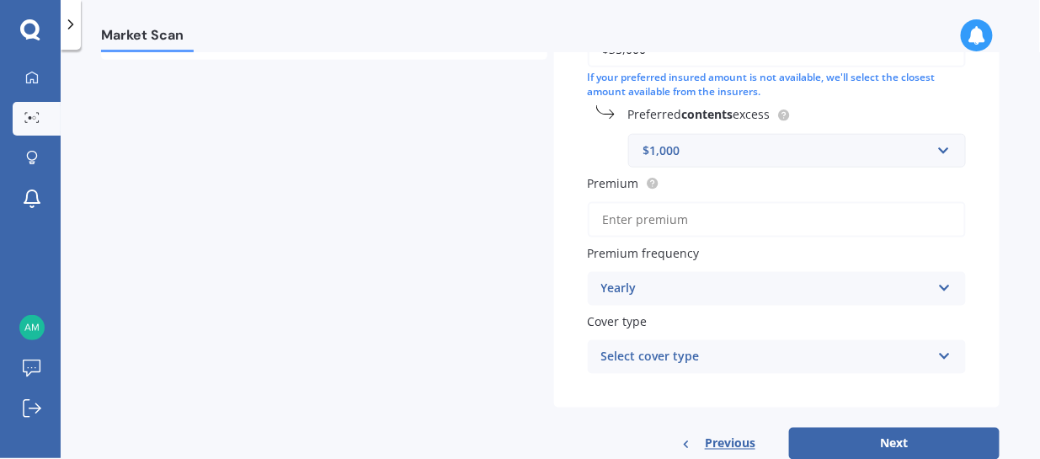
scroll to position [510, 0]
click at [724, 222] on input "Premium" at bounding box center [777, 217] width 379 height 35
click at [638, 217] on input "Premium" at bounding box center [777, 217] width 379 height 35
click at [834, 270] on div "Yearly Yearly Six-Monthly Quarterly Monthly Fortnightly Weekly" at bounding box center [777, 287] width 379 height 34
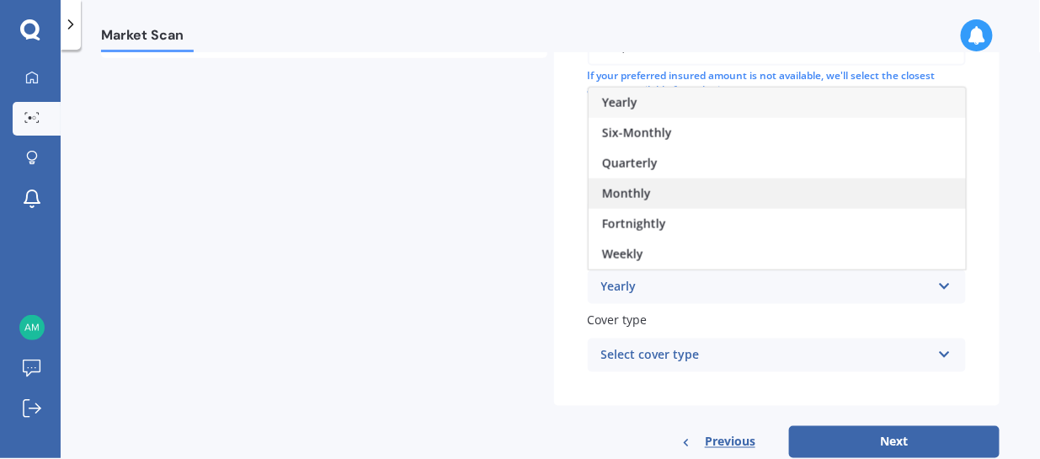
click at [648, 185] on div "Monthly" at bounding box center [777, 194] width 377 height 30
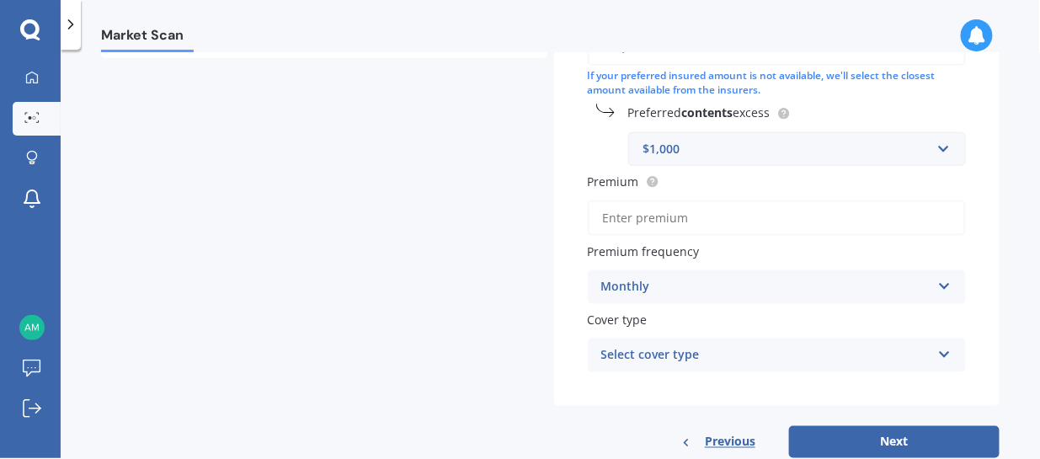
click at [639, 356] on div "Select cover type" at bounding box center [766, 355] width 330 height 20
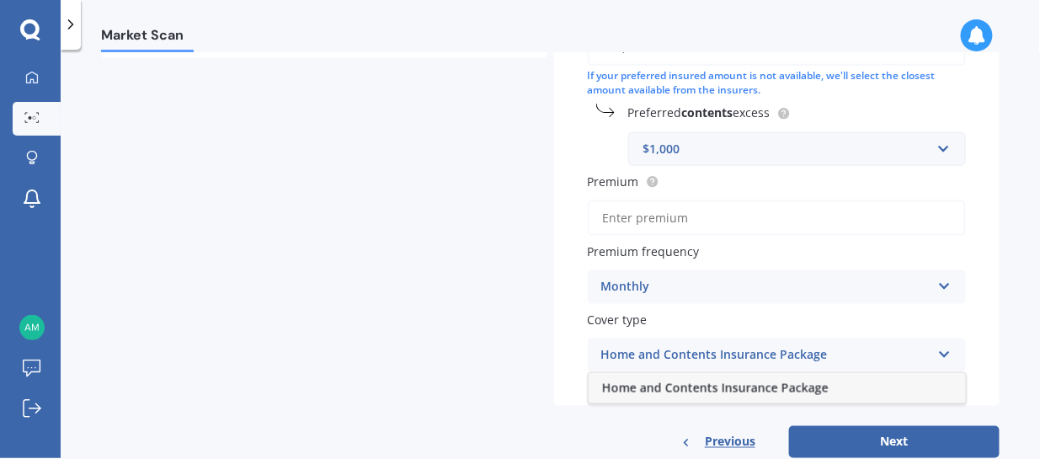
click at [677, 389] on span "Home and Contents Insurance Package" at bounding box center [715, 388] width 227 height 16
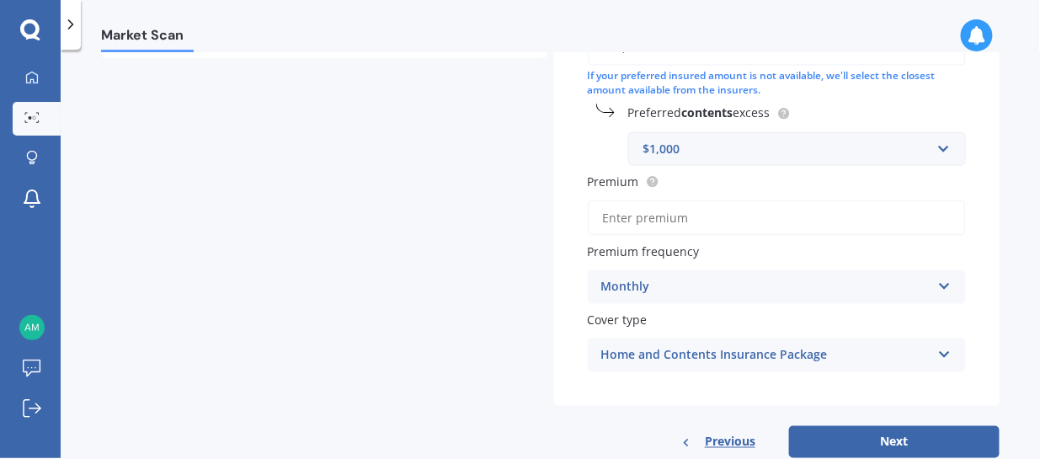
click at [628, 209] on input "Premium" at bounding box center [777, 217] width 379 height 35
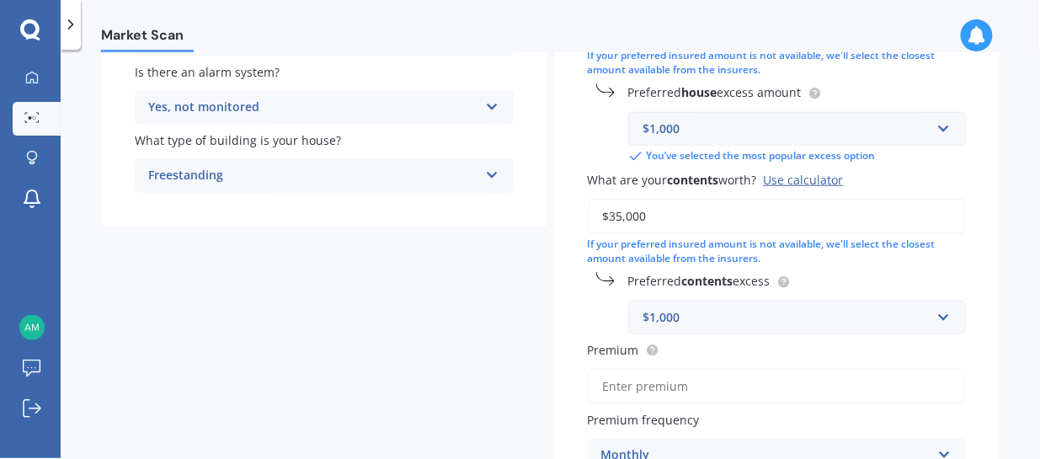
drag, startPoint x: 643, startPoint y: 217, endPoint x: 601, endPoint y: 213, distance: 42.3
click at [601, 213] on input "$35,000" at bounding box center [777, 216] width 379 height 35
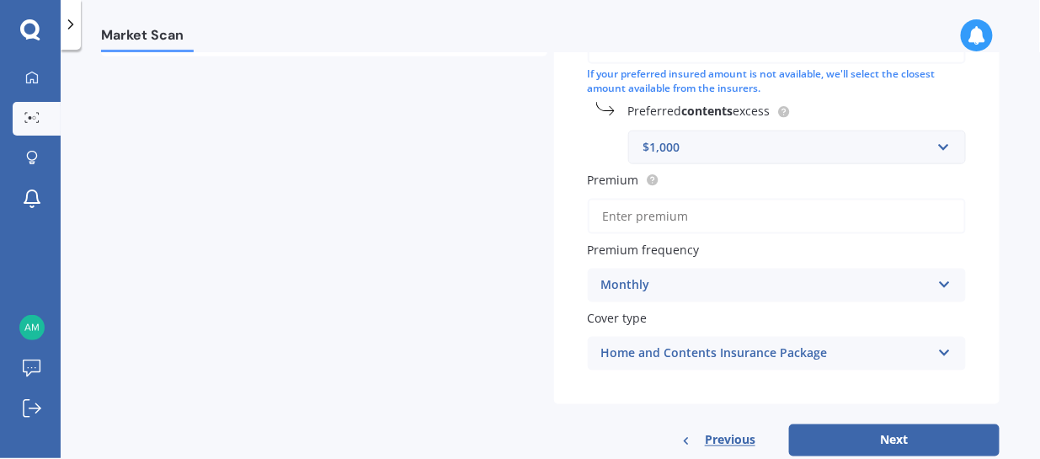
scroll to position [552, 0]
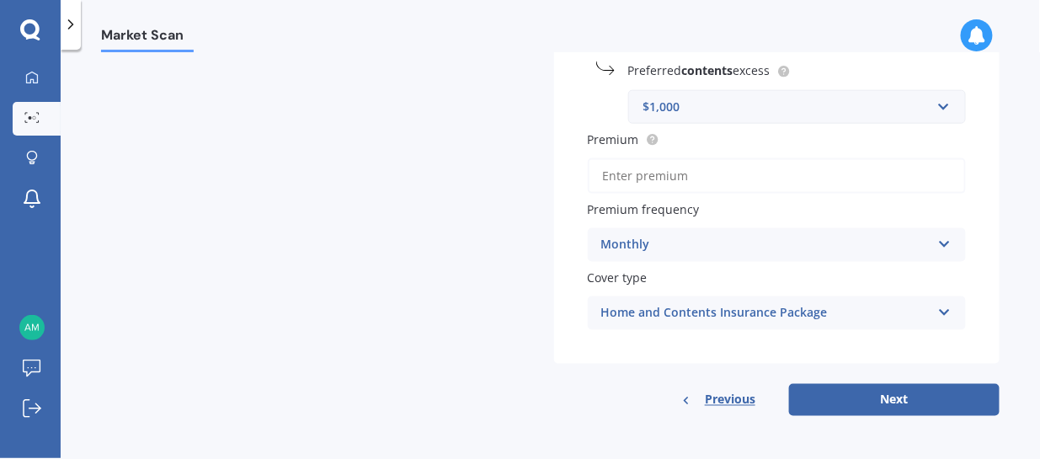
type input "$40,000"
click at [659, 167] on input "Premium" at bounding box center [777, 175] width 379 height 35
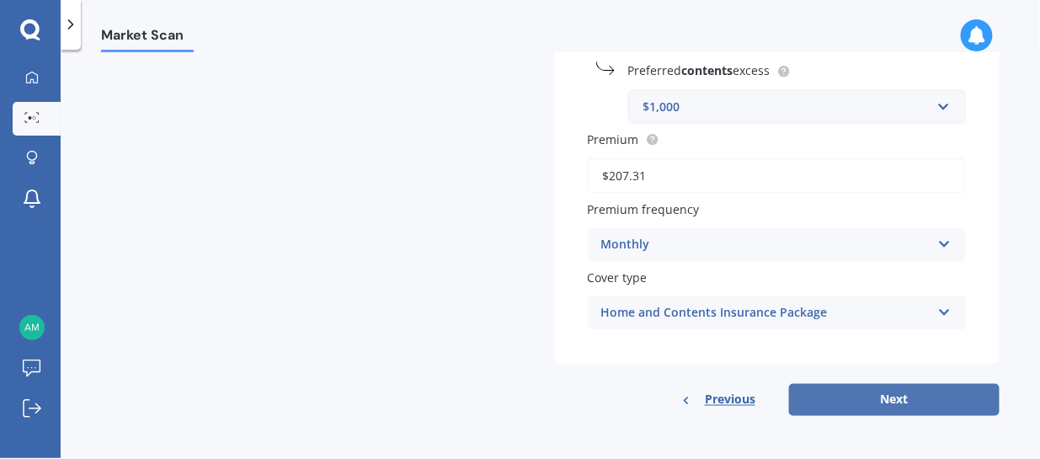
type input "$207.31"
click at [869, 397] on button "Next" at bounding box center [894, 400] width 211 height 32
select select "16"
select select "02"
select select "1995"
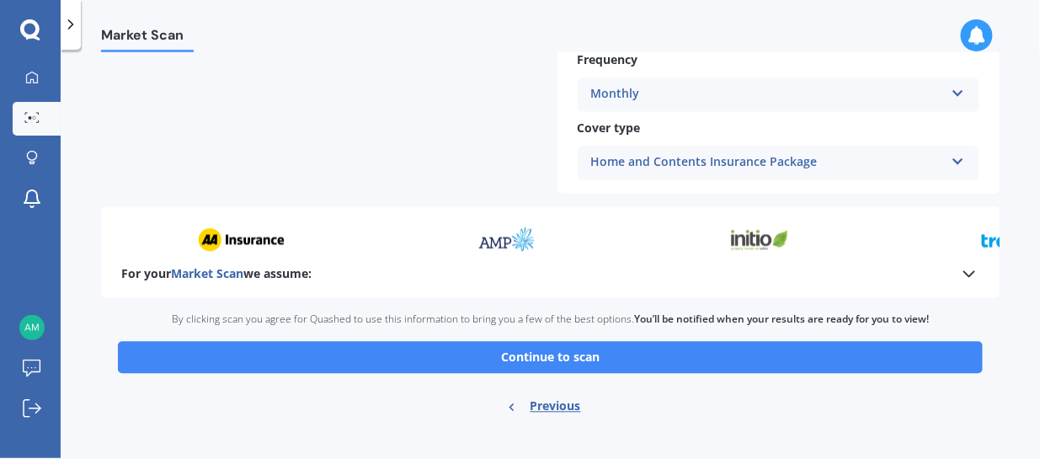
scroll to position [872, 0]
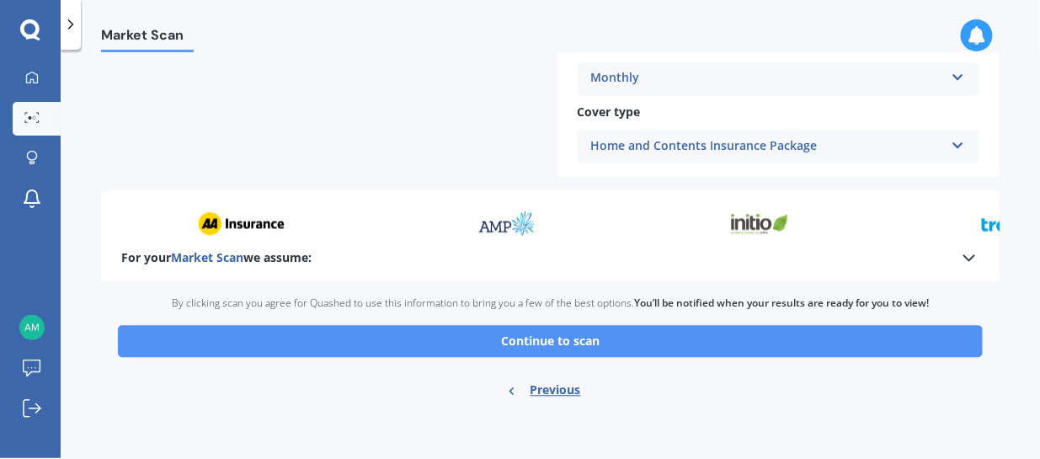
click at [592, 338] on button "Continue to scan" at bounding box center [550, 342] width 865 height 32
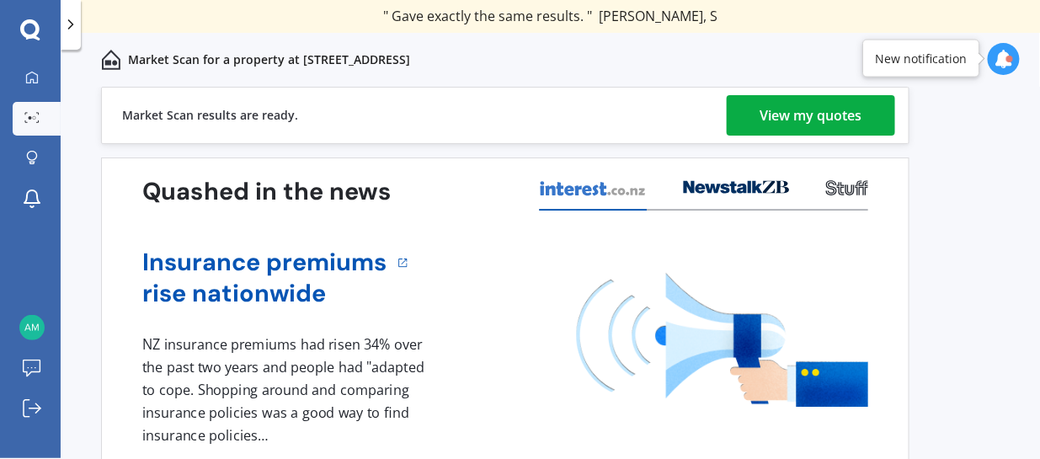
click at [817, 116] on div "View my quotes" at bounding box center [812, 115] width 102 height 40
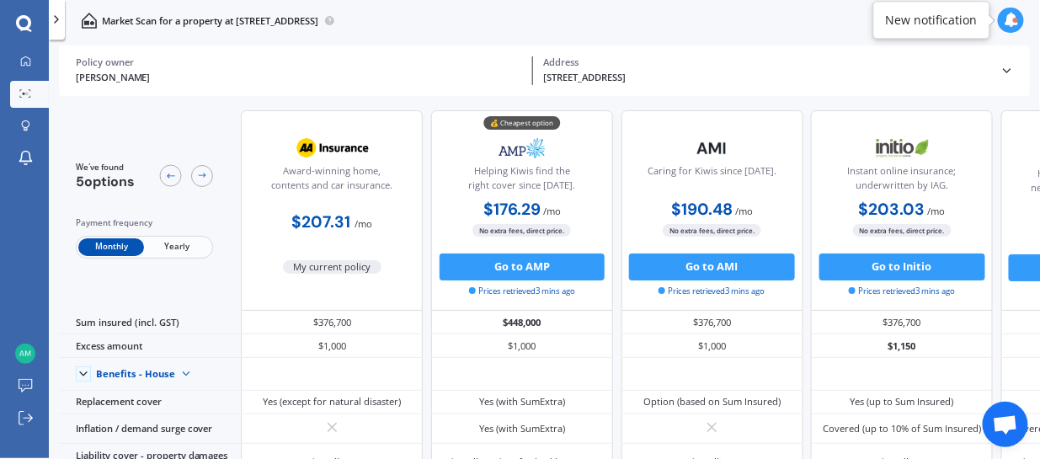
drag, startPoint x: 523, startPoint y: 263, endPoint x: 448, endPoint y: 73, distance: 203.8
click at [448, 73] on div "[PERSON_NAME]" at bounding box center [299, 78] width 446 height 14
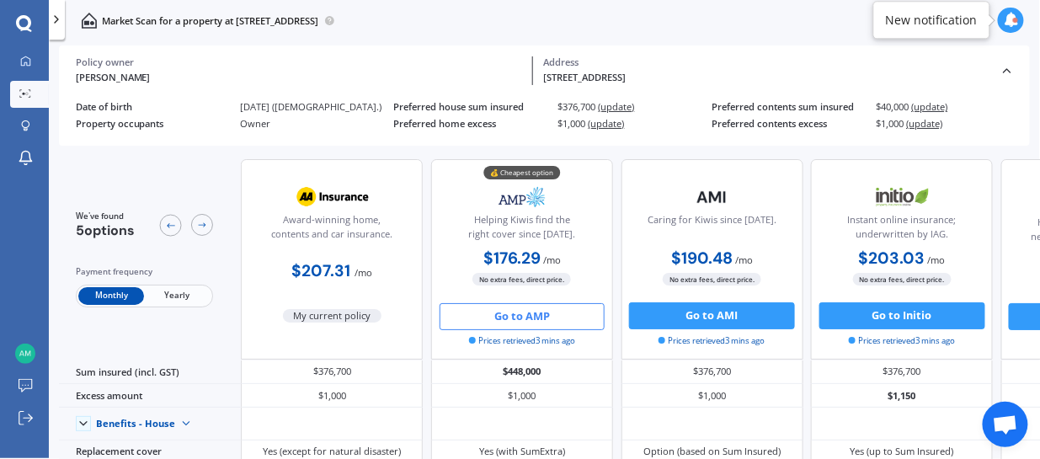
click at [542, 315] on button "Go to AMP" at bounding box center [523, 316] width 166 height 27
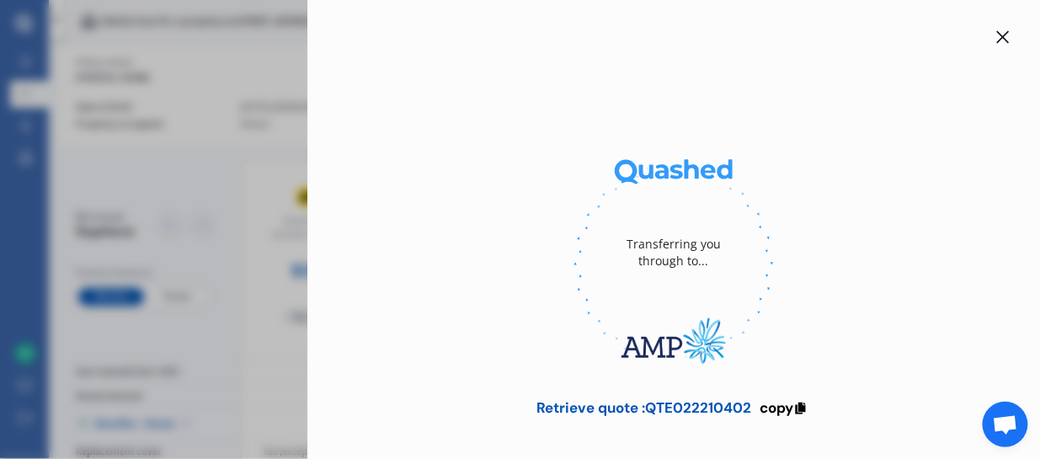
click at [997, 37] on icon at bounding box center [1003, 37] width 13 height 13
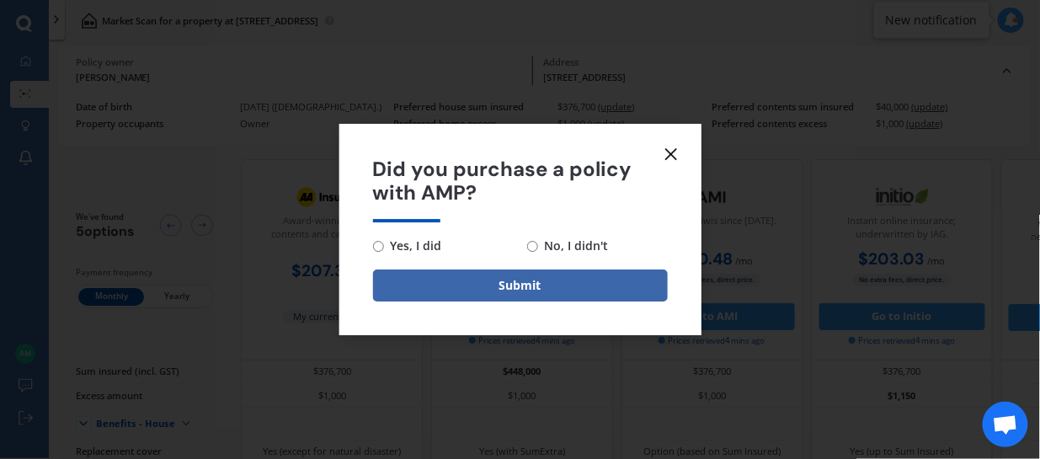
click at [680, 141] on form "Did you purchase a policy with AMP? Yes, I did No, I didn't Submit" at bounding box center [520, 230] width 362 height 212
click at [671, 150] on icon at bounding box center [671, 154] width 20 height 20
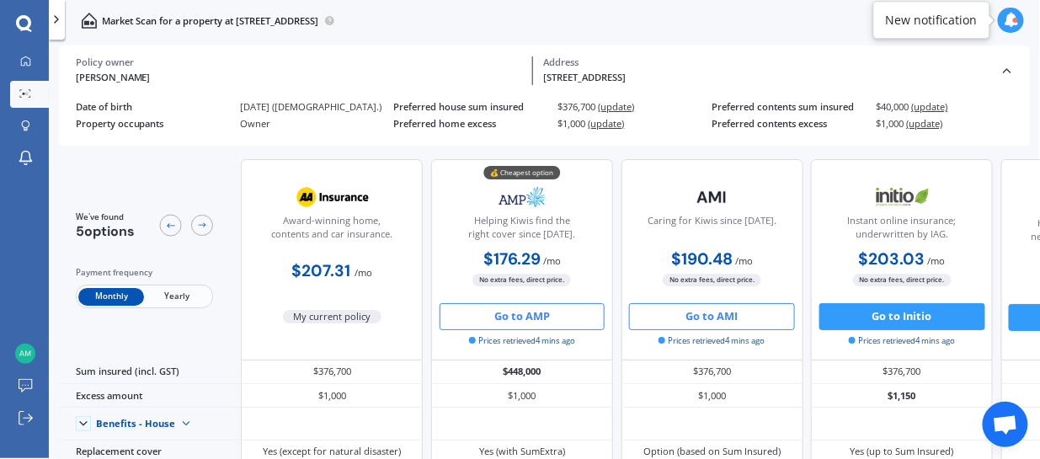
click at [708, 323] on button "Go to AMI" at bounding box center [712, 316] width 166 height 27
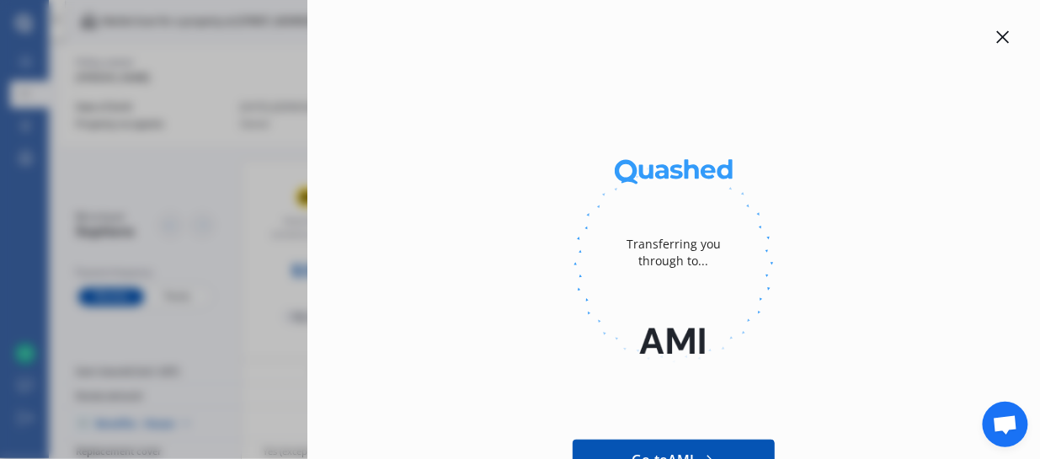
click at [997, 42] on icon at bounding box center [1003, 37] width 13 height 13
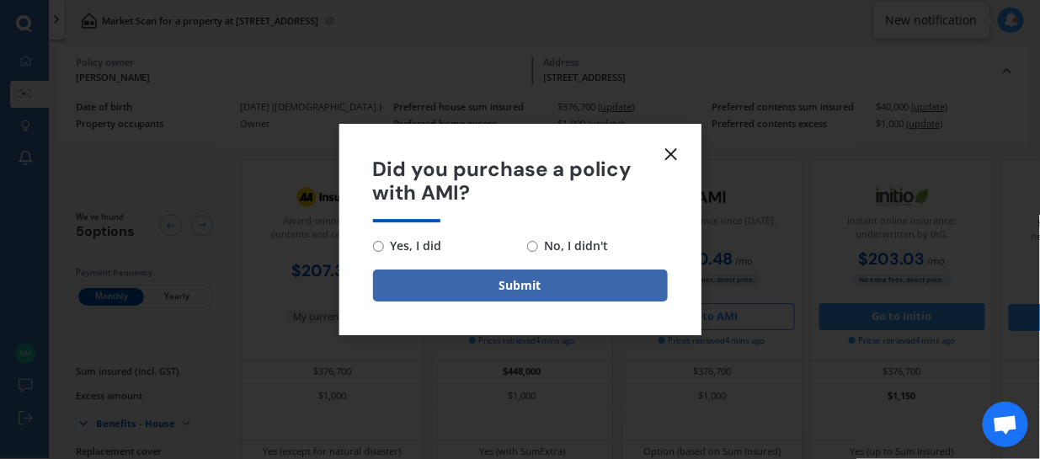
click at [678, 152] on icon at bounding box center [671, 154] width 20 height 20
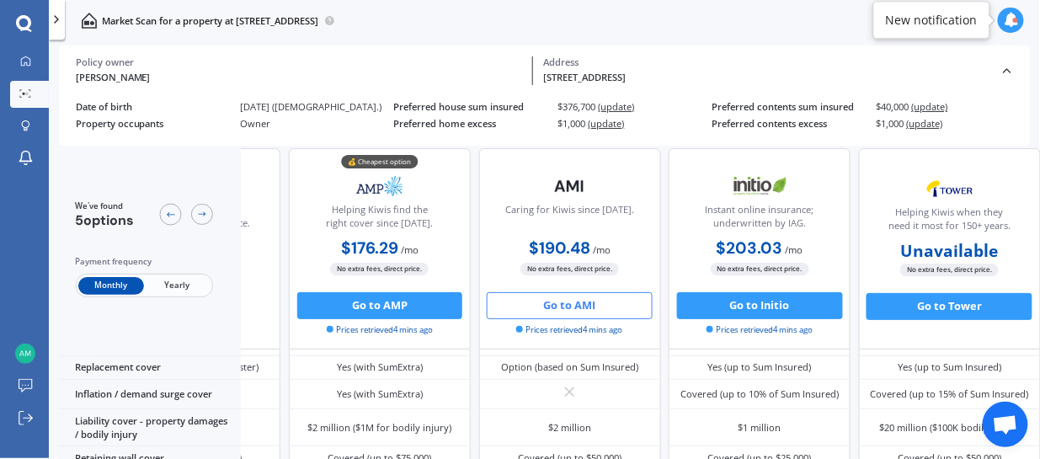
scroll to position [105, 185]
